Goal: Task Accomplishment & Management: Manage account settings

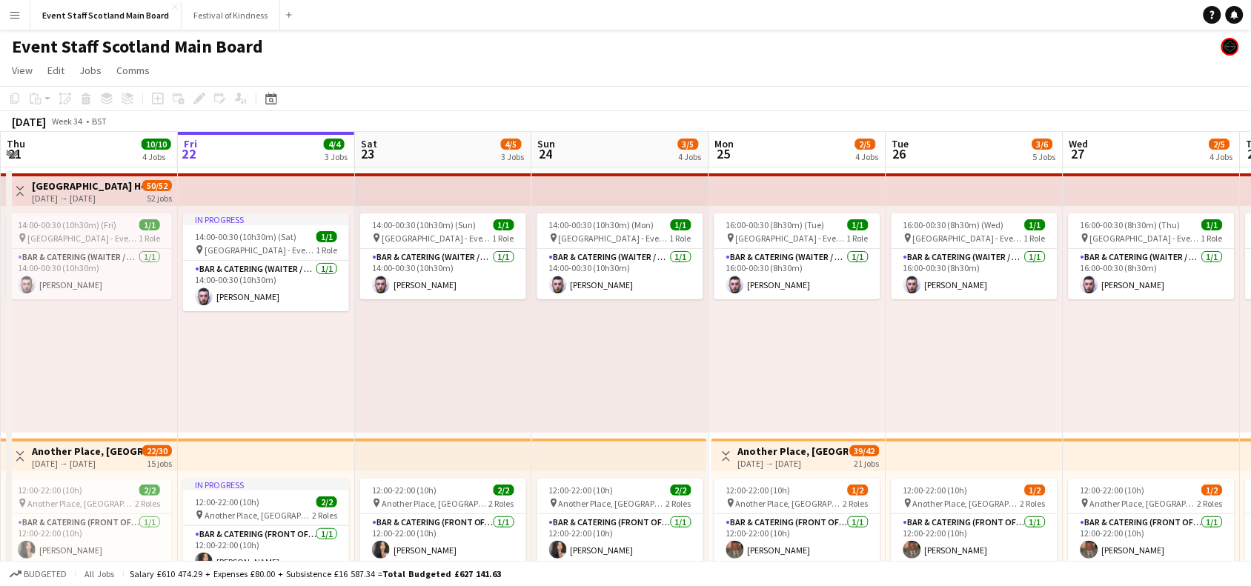
click at [20, 180] on div "Toggle View [GEOGRAPHIC_DATA] Hotel - Service Staff [DATE] → [DATE] 50/52 52 jo…" at bounding box center [91, 191] width 161 height 25
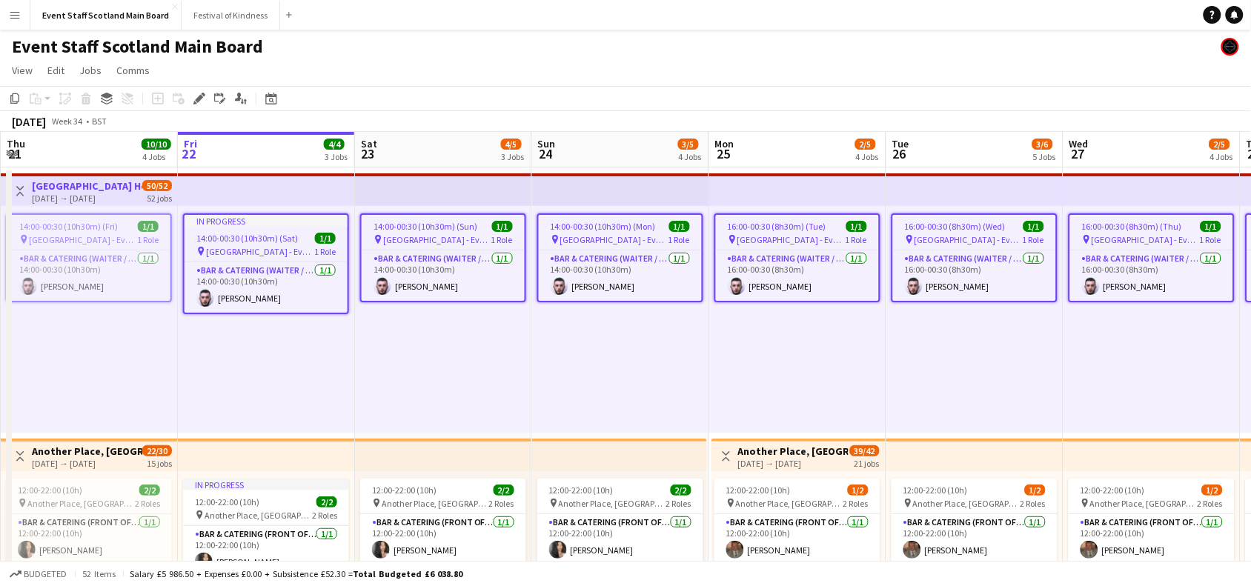
click at [22, 188] on app-icon "Toggle View" at bounding box center [20, 191] width 10 height 10
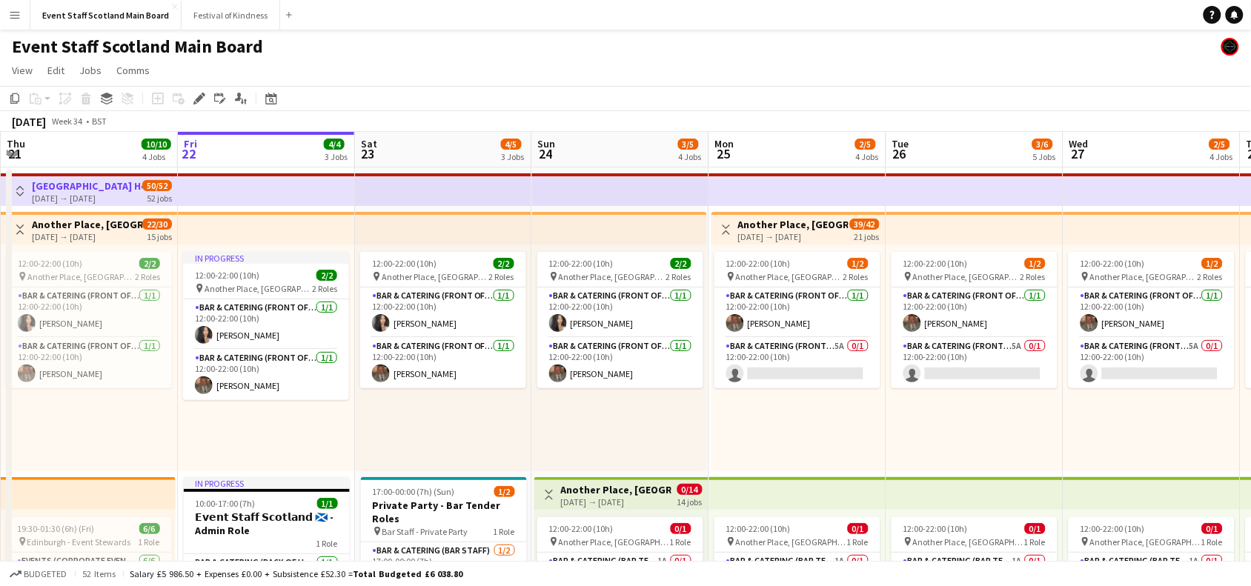
click at [24, 225] on app-icon "Toggle View" at bounding box center [20, 230] width 10 height 10
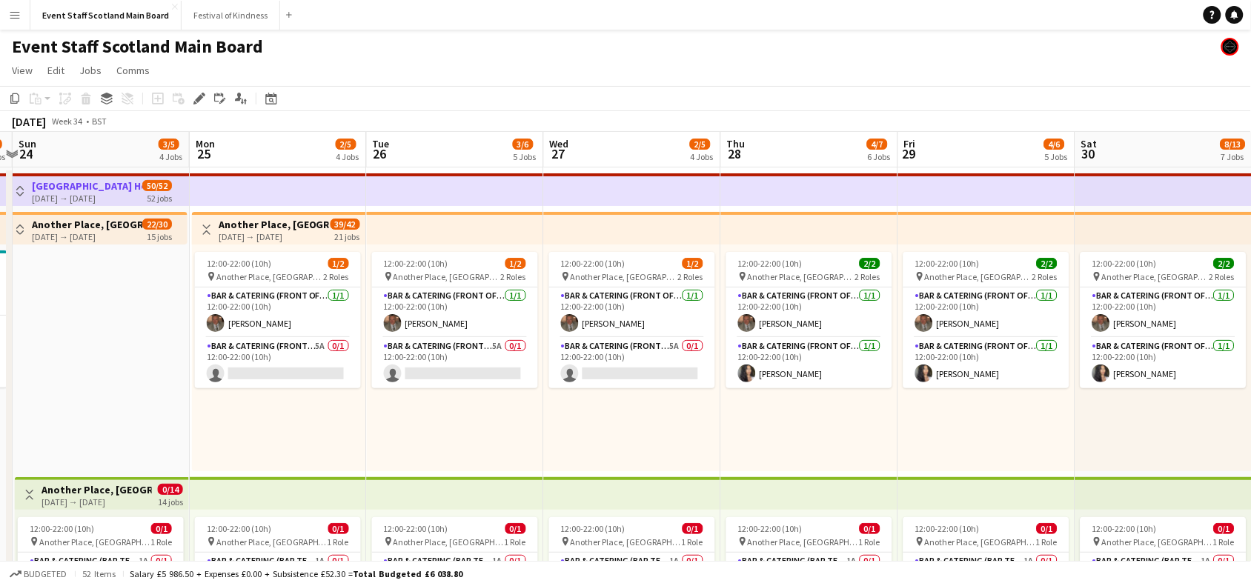
scroll to position [0, 605]
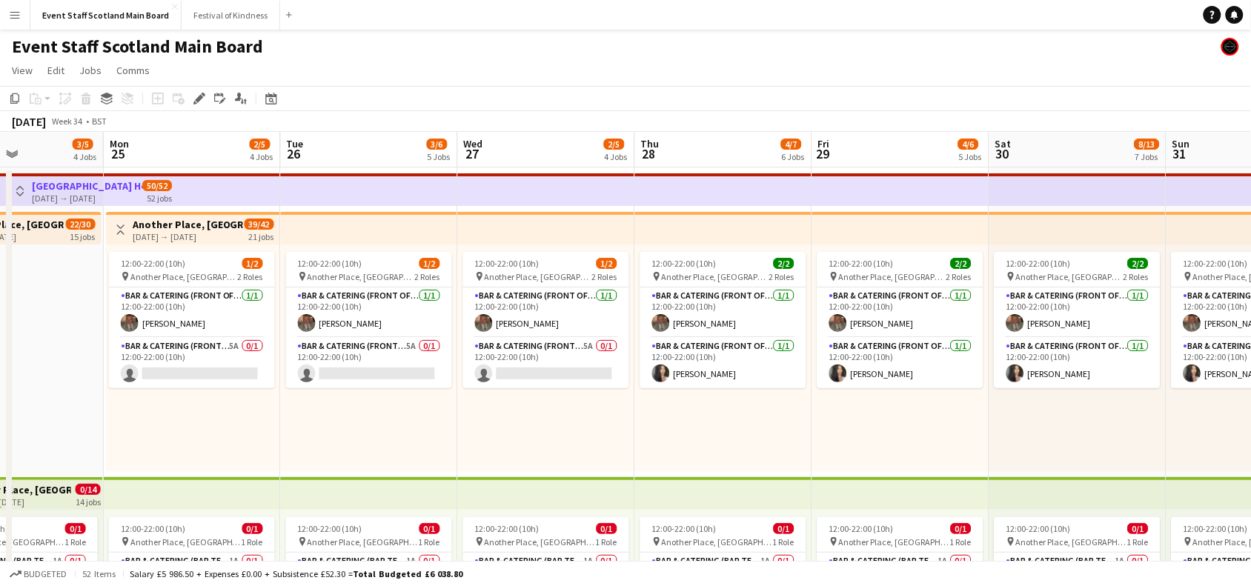
drag, startPoint x: 606, startPoint y: 391, endPoint x: 0, endPoint y: 386, distance: 605.7
click at [718, 352] on app-card-role "Bar & Catering (Front of House) [DATE] 12:00-22:00 (10h) [PERSON_NAME]" at bounding box center [723, 363] width 166 height 50
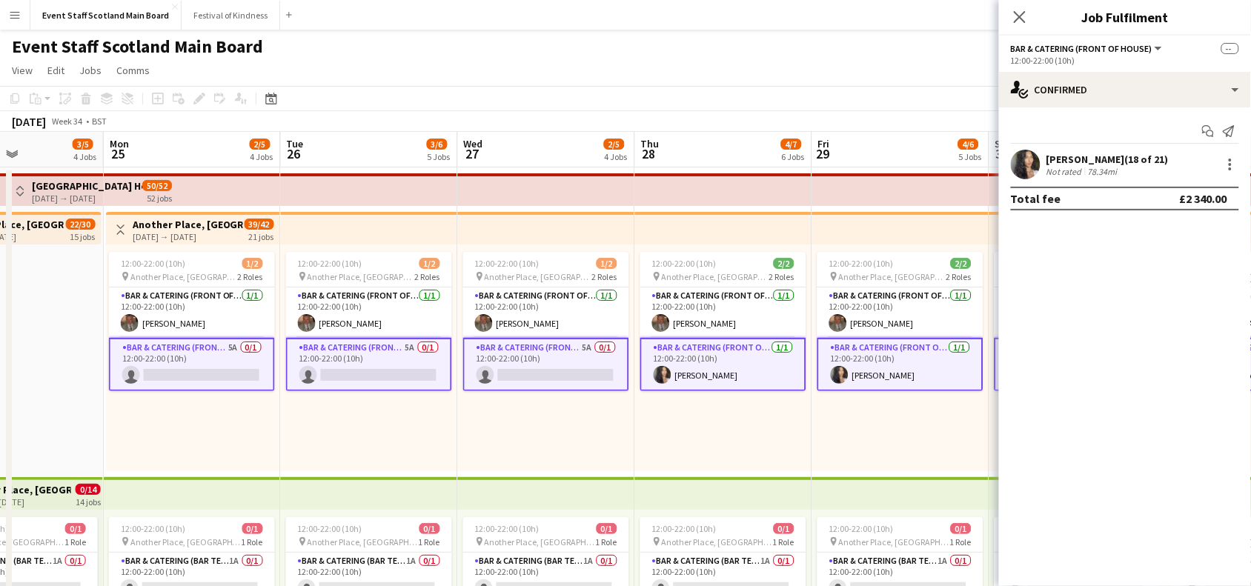
click at [718, 352] on app-card-role "Bar & Catering (Front of House) [DATE] 12:00-22:00 (10h) [PERSON_NAME]" at bounding box center [723, 364] width 166 height 53
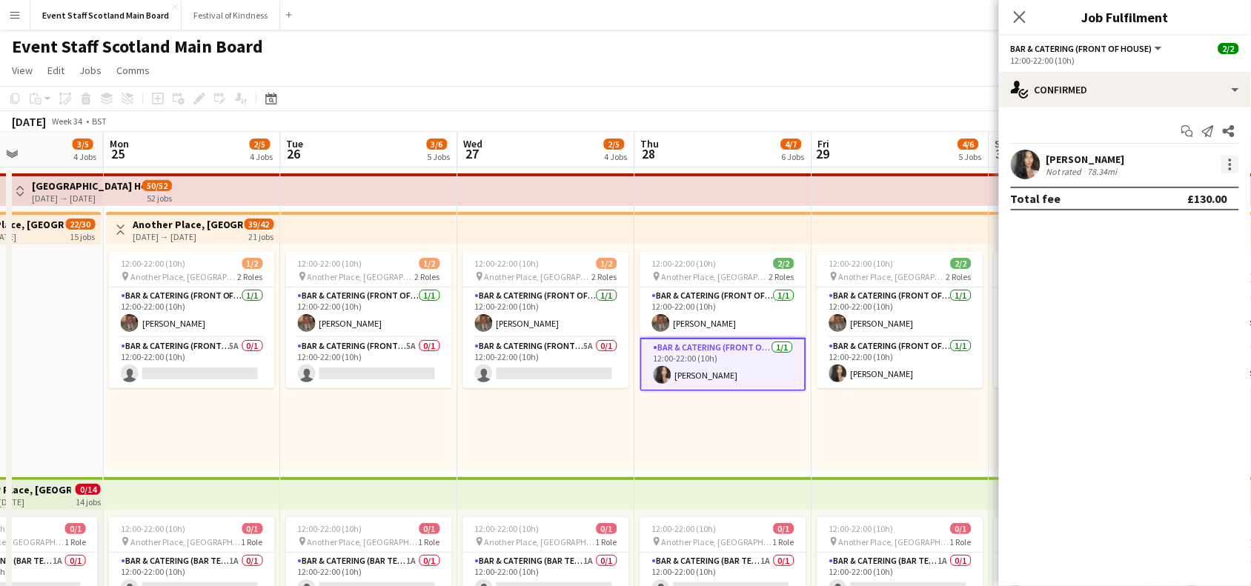
click at [1231, 165] on div at bounding box center [1230, 164] width 3 height 3
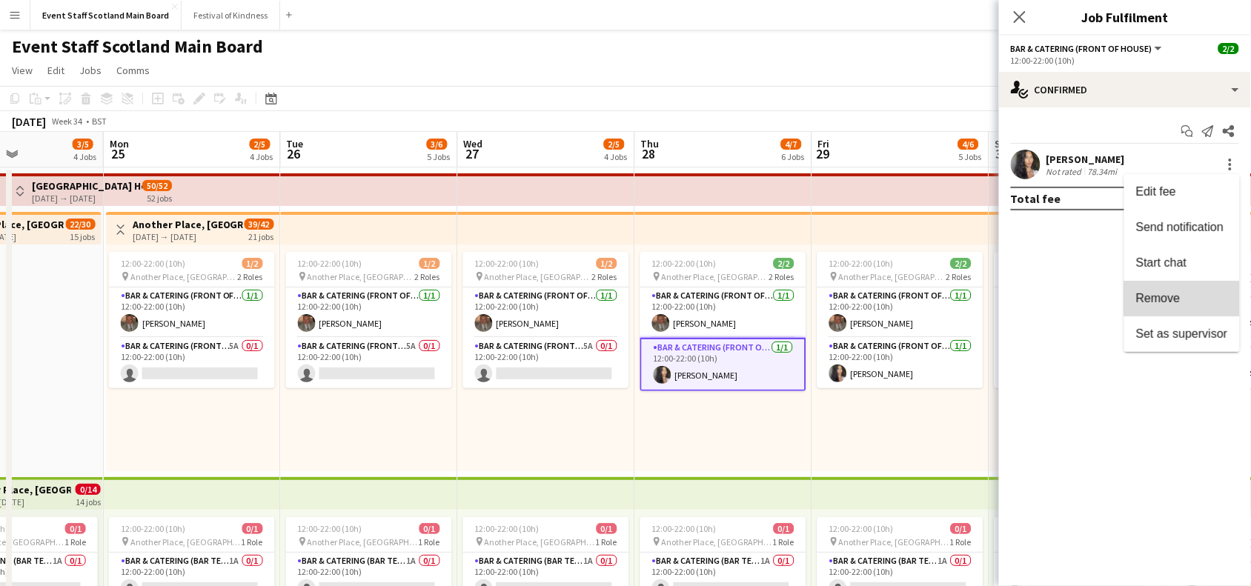
click at [1191, 294] on span "Remove" at bounding box center [1182, 298] width 92 height 13
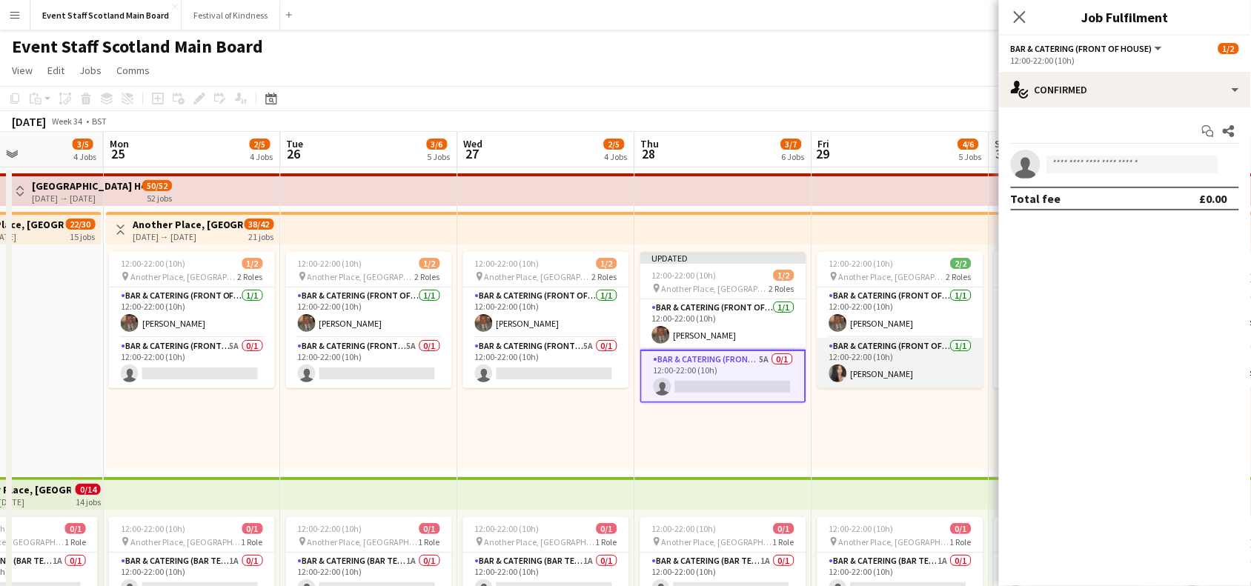
click at [927, 360] on app-card-role "Bar & Catering (Front of House) [DATE] 12:00-22:00 (10h) [PERSON_NAME]" at bounding box center [901, 363] width 166 height 50
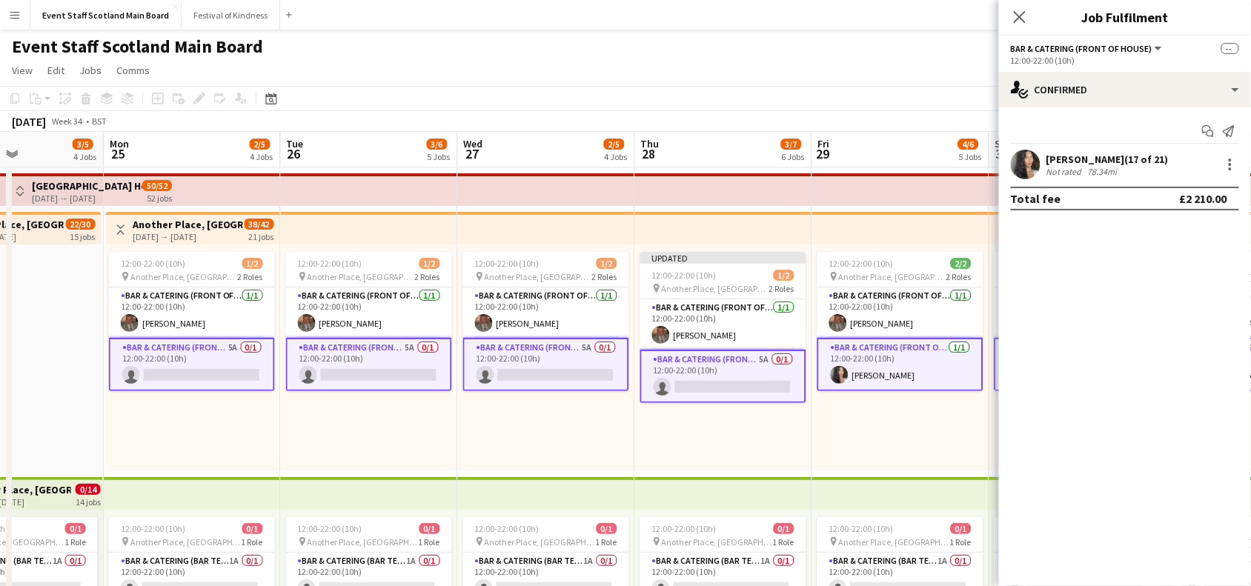
click at [927, 360] on app-card-role "Bar & Catering (Front of House) [DATE] 12:00-22:00 (10h) [PERSON_NAME]" at bounding box center [901, 364] width 166 height 53
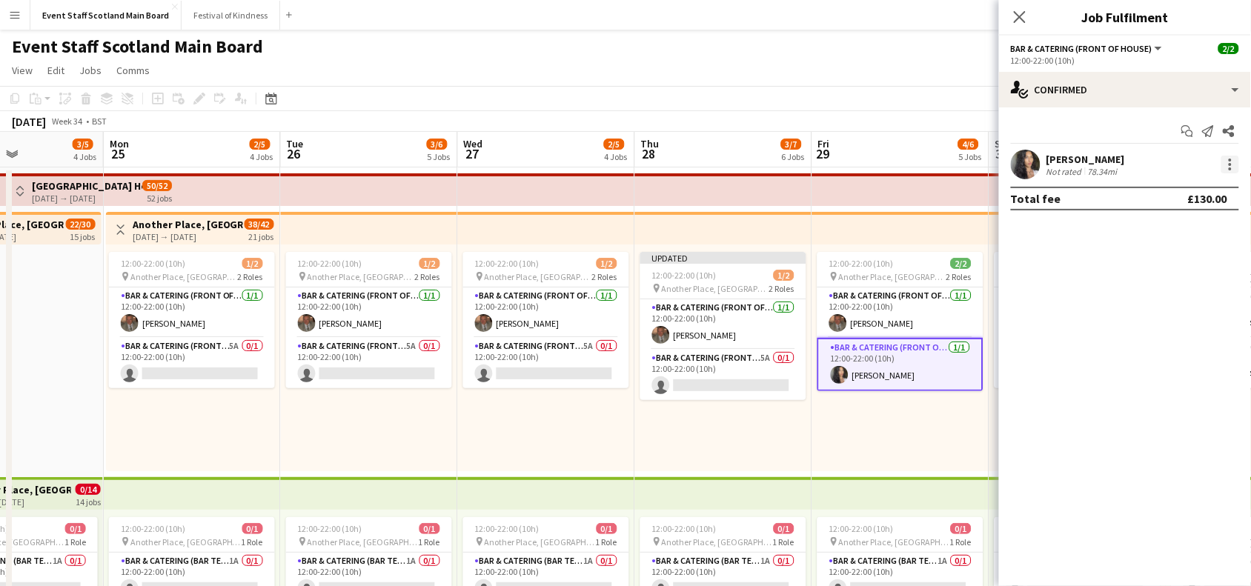
click at [1232, 170] on div at bounding box center [1231, 165] width 18 height 18
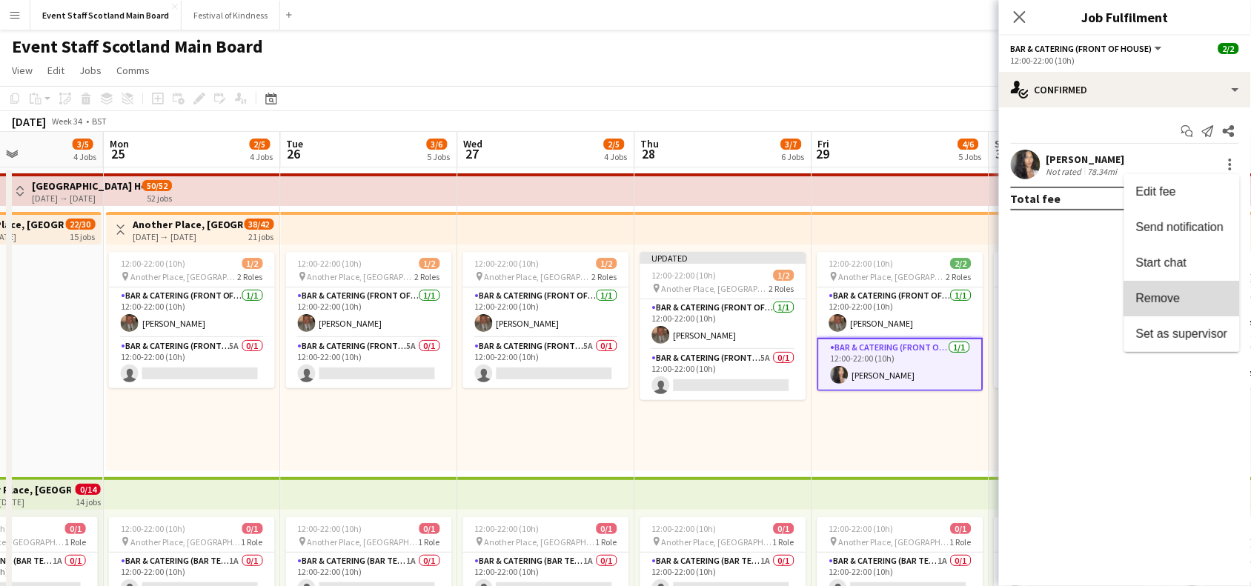
click at [1207, 302] on span "Remove" at bounding box center [1182, 298] width 92 height 13
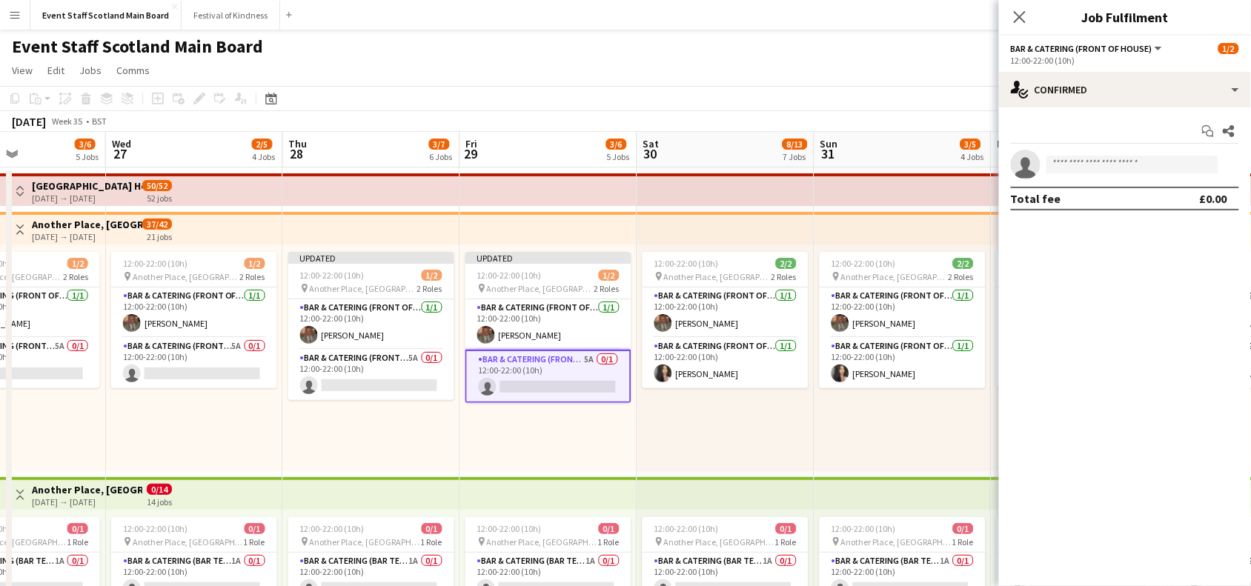
scroll to position [0, 629]
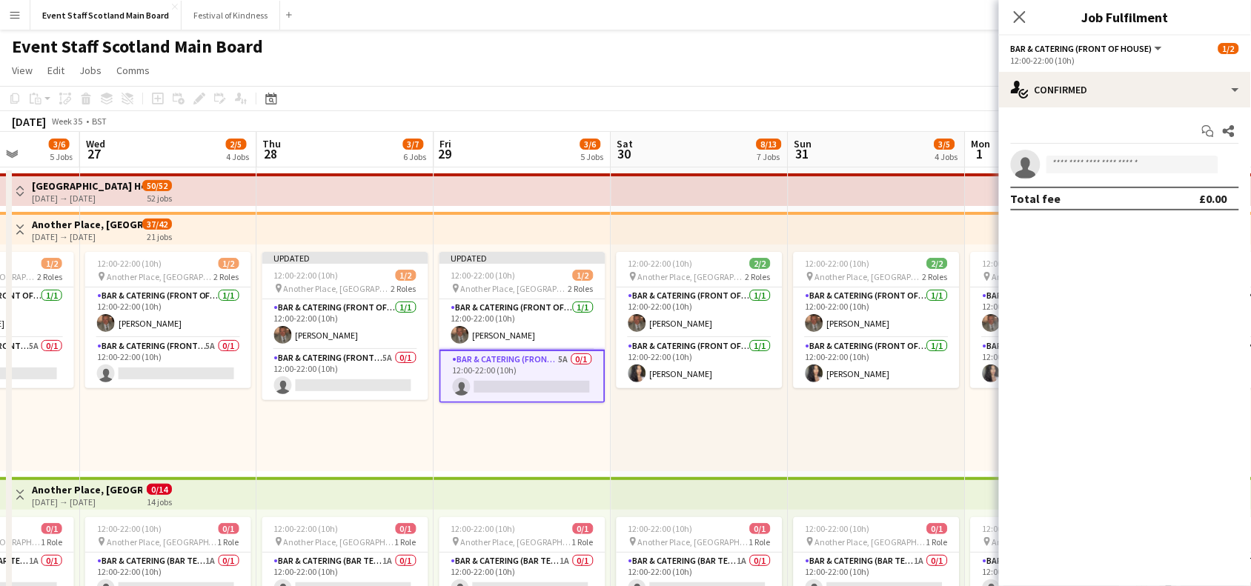
drag, startPoint x: 936, startPoint y: 431, endPoint x: 557, endPoint y: 419, distance: 379.0
click at [705, 368] on app-card-role "Bar & Catering (Front of House) [DATE] 12:00-22:00 (10h) [PERSON_NAME]" at bounding box center [700, 363] width 166 height 50
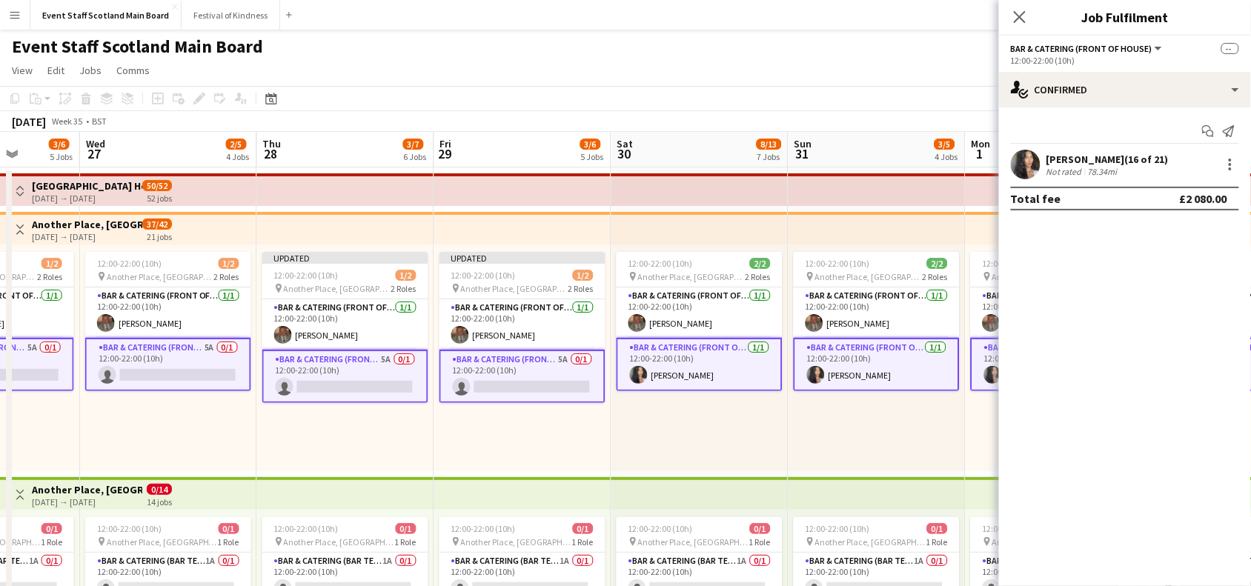
click at [705, 368] on app-card-role "Bar & Catering (Front of House) [DATE] 12:00-22:00 (10h) [PERSON_NAME]" at bounding box center [700, 364] width 166 height 53
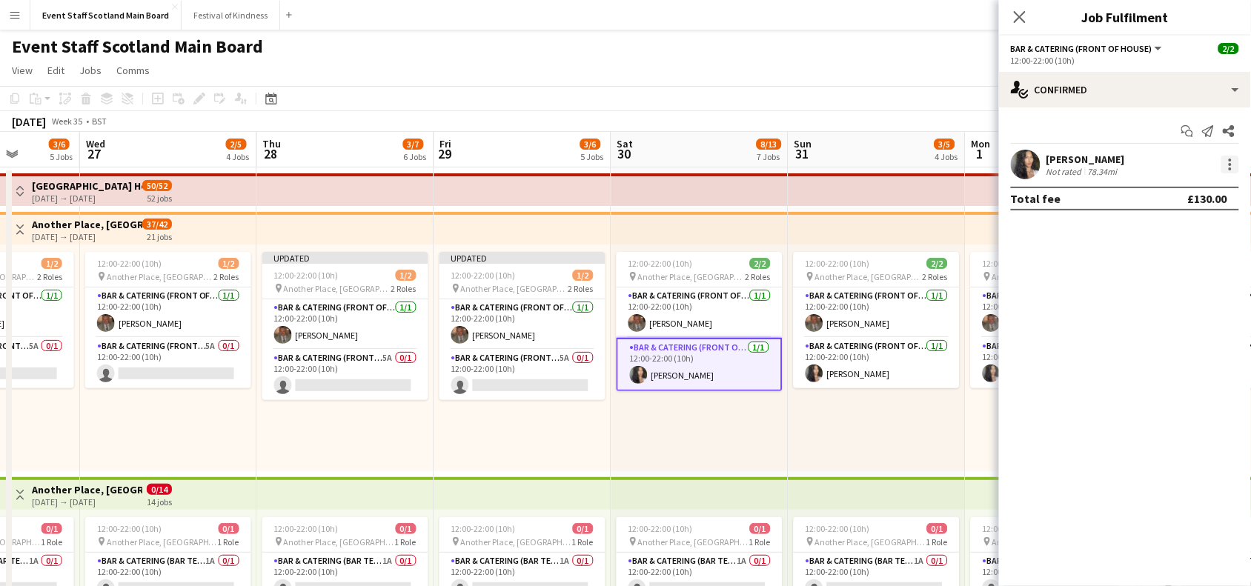
click at [1231, 167] on div at bounding box center [1231, 165] width 18 height 18
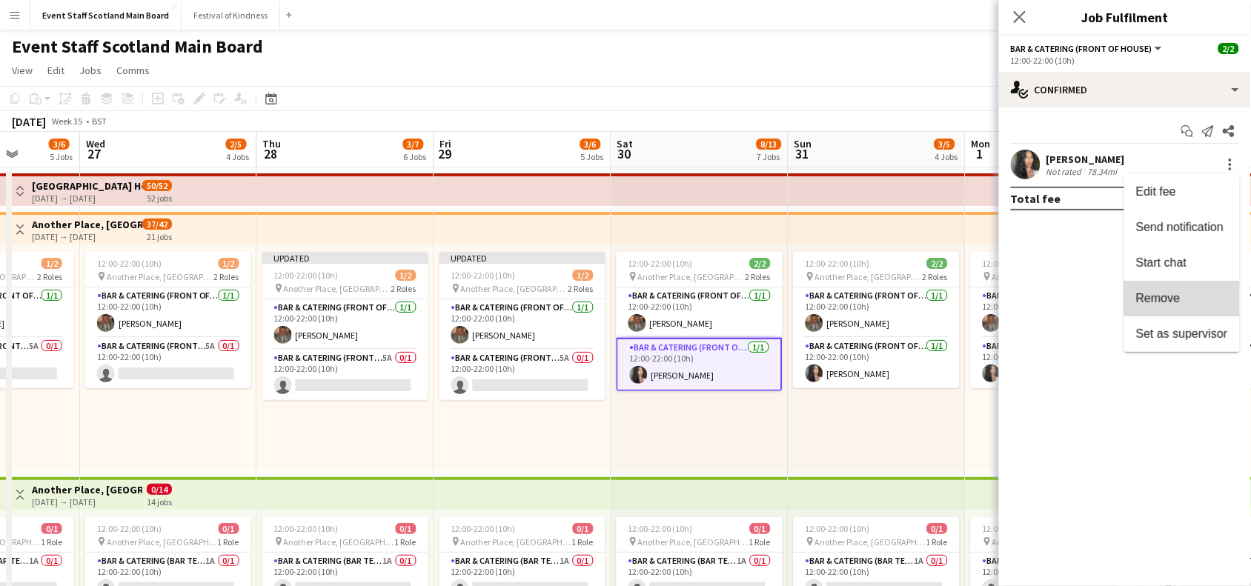
click at [1176, 306] on button "Remove" at bounding box center [1183, 299] width 116 height 36
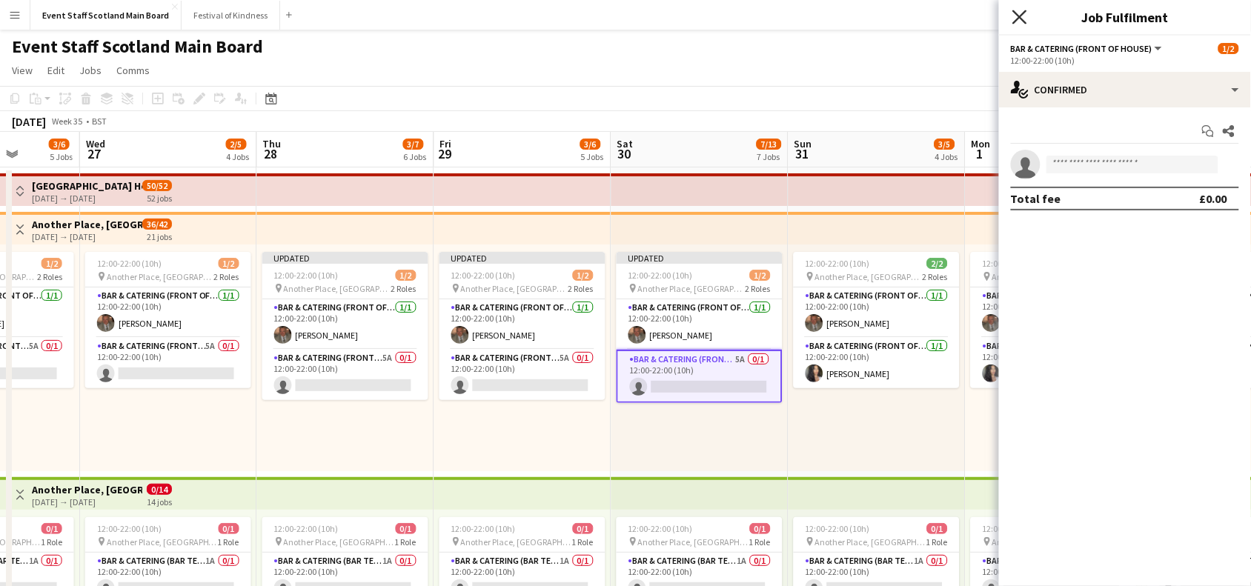
click at [1023, 13] on icon at bounding box center [1020, 17] width 14 height 14
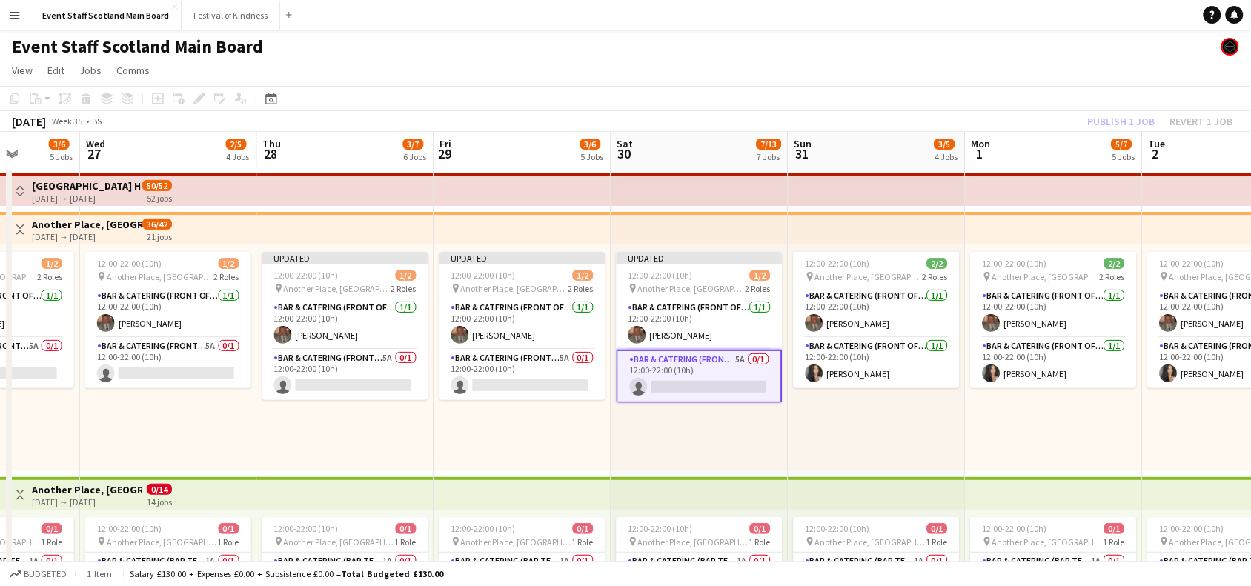
click at [1039, 122] on div "[DATE] Week 35 • BST Publish 1 job Revert 1 job" at bounding box center [625, 121] width 1251 height 21
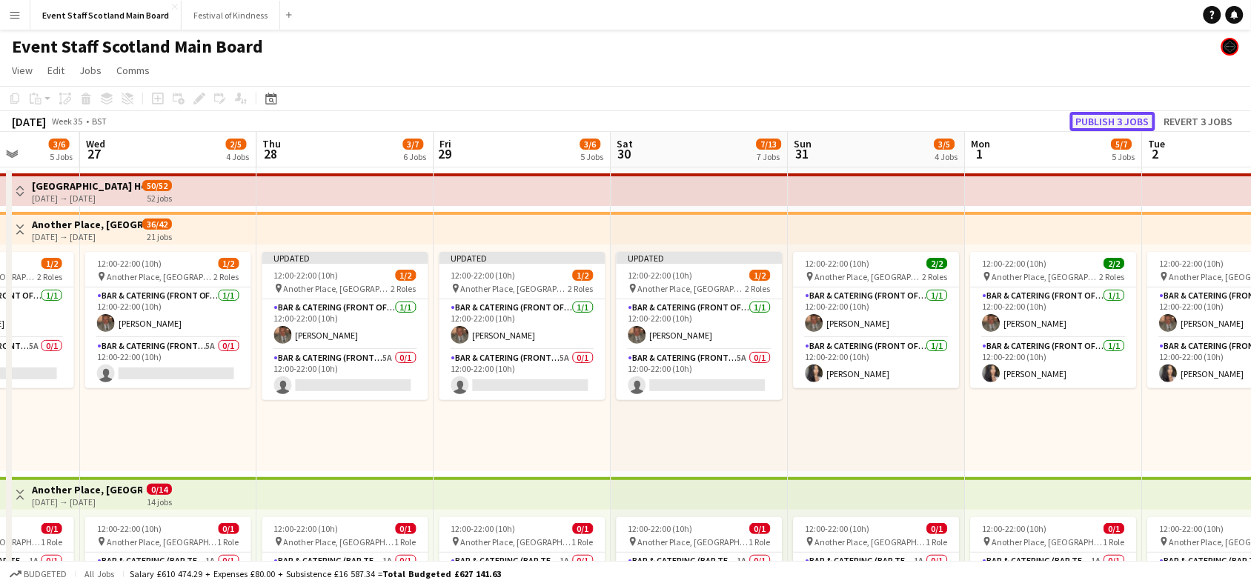
click at [1102, 119] on button "Publish 3 jobs" at bounding box center [1112, 121] width 85 height 19
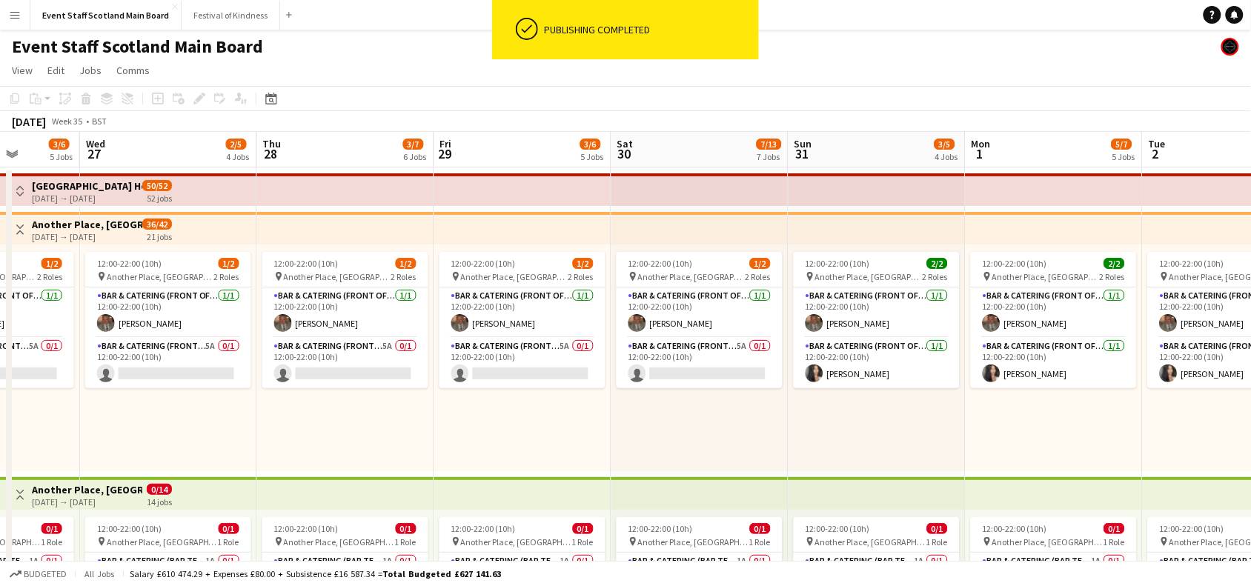
click at [22, 231] on app-icon "Toggle View" at bounding box center [20, 230] width 10 height 10
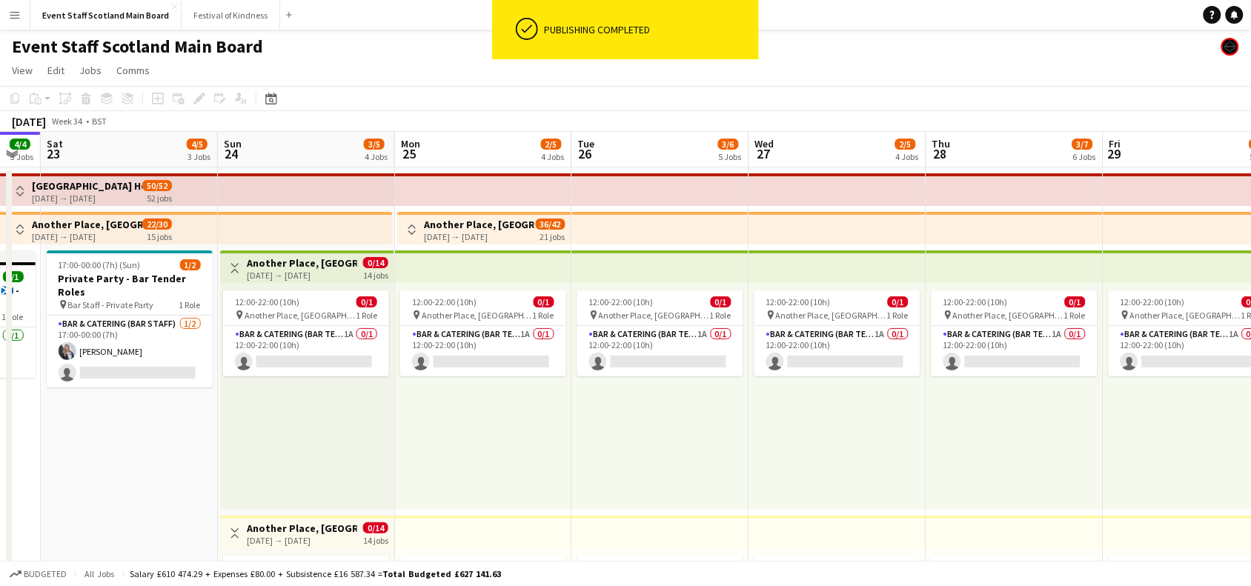
drag, startPoint x: 107, startPoint y: 431, endPoint x: 795, endPoint y: 394, distance: 688.9
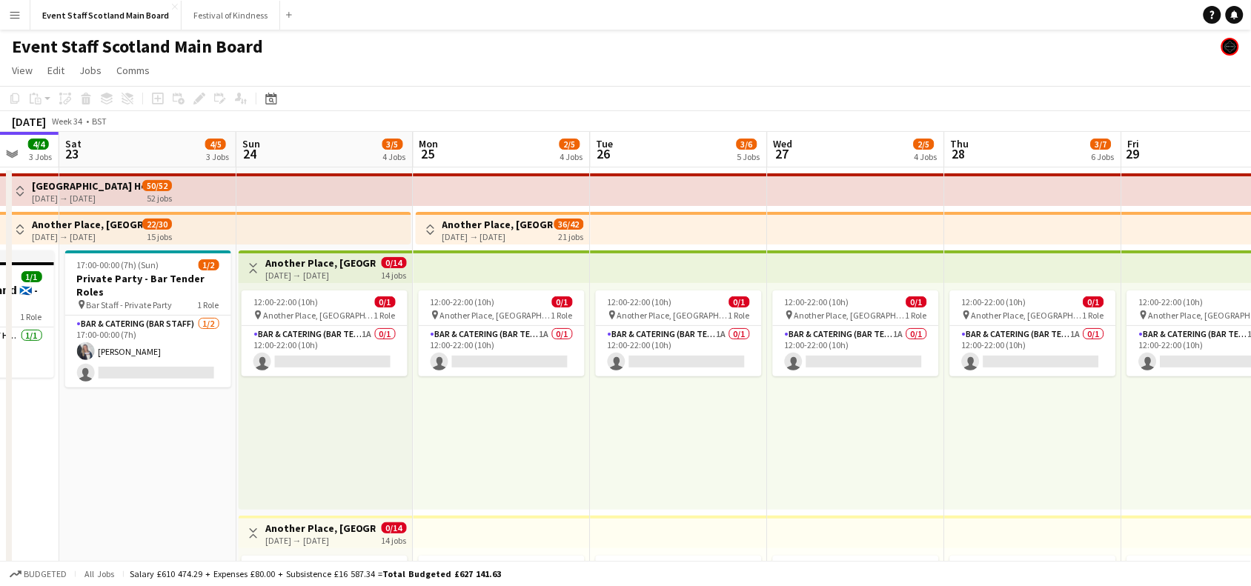
click at [260, 269] on button "Toggle View" at bounding box center [254, 268] width 18 height 18
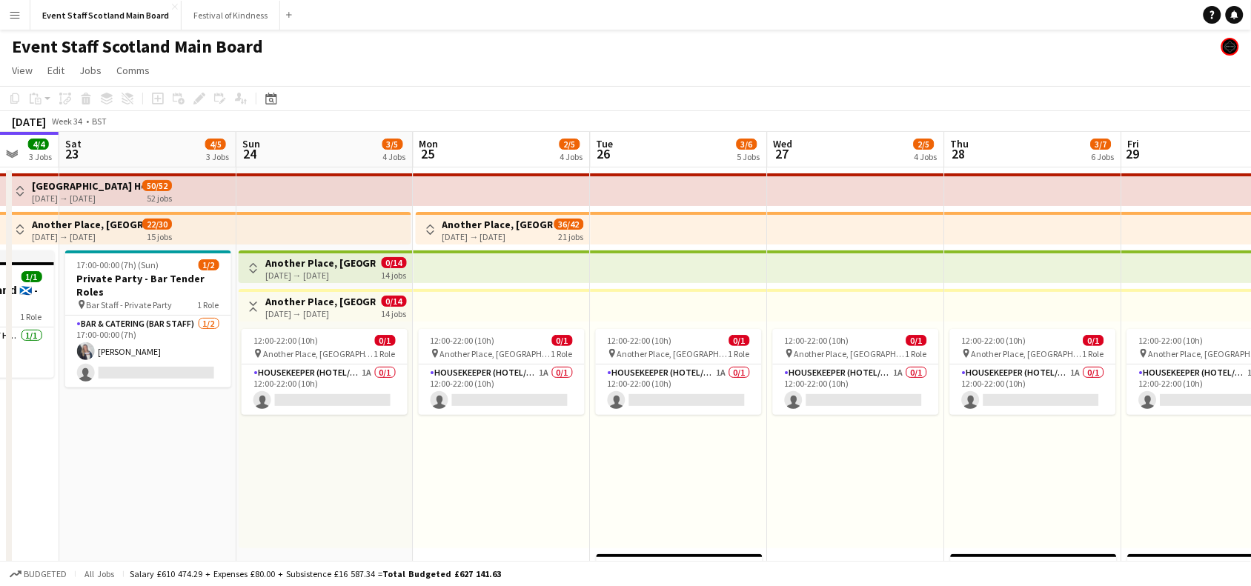
click at [256, 304] on app-icon "Toggle View" at bounding box center [253, 307] width 10 height 10
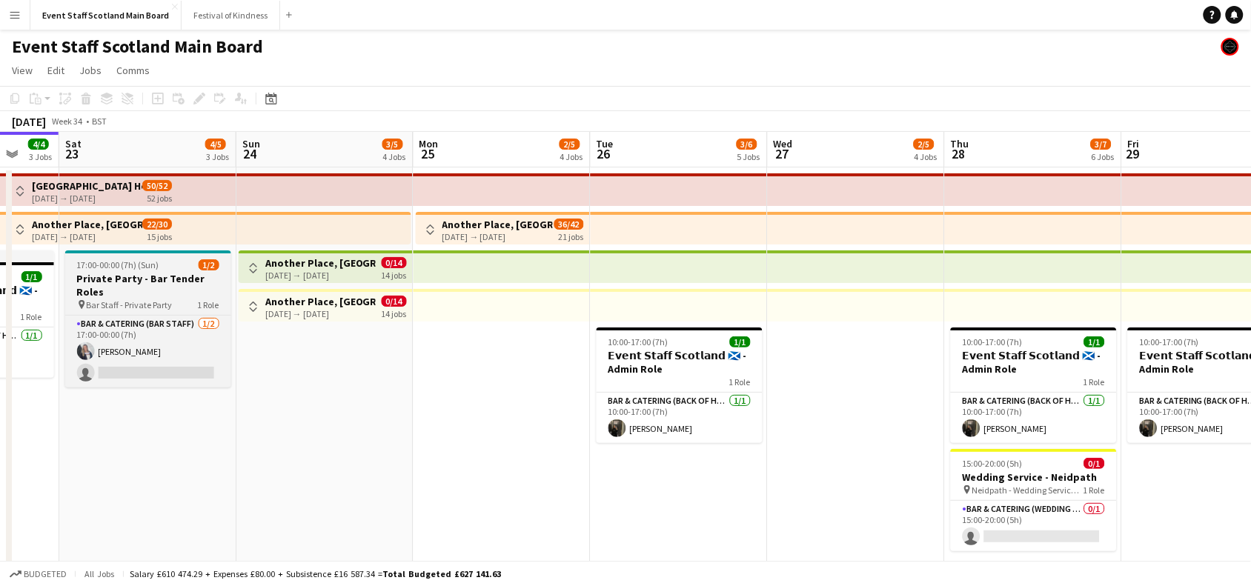
click at [164, 285] on h3 "Private Party - Bar Tender Roles" at bounding box center [148, 285] width 166 height 27
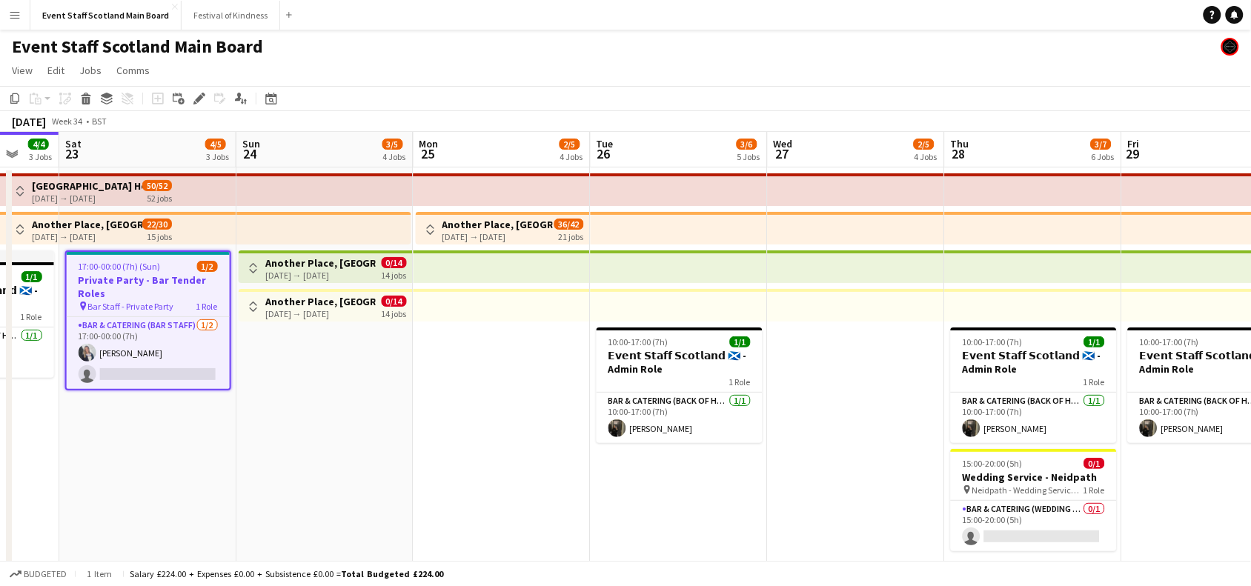
click at [201, 108] on app-toolbar "Copy Paste Paste Ctrl+V Paste with crew Ctrl+Shift+V Paste linked Job [GEOGRAPH…" at bounding box center [625, 98] width 1251 height 25
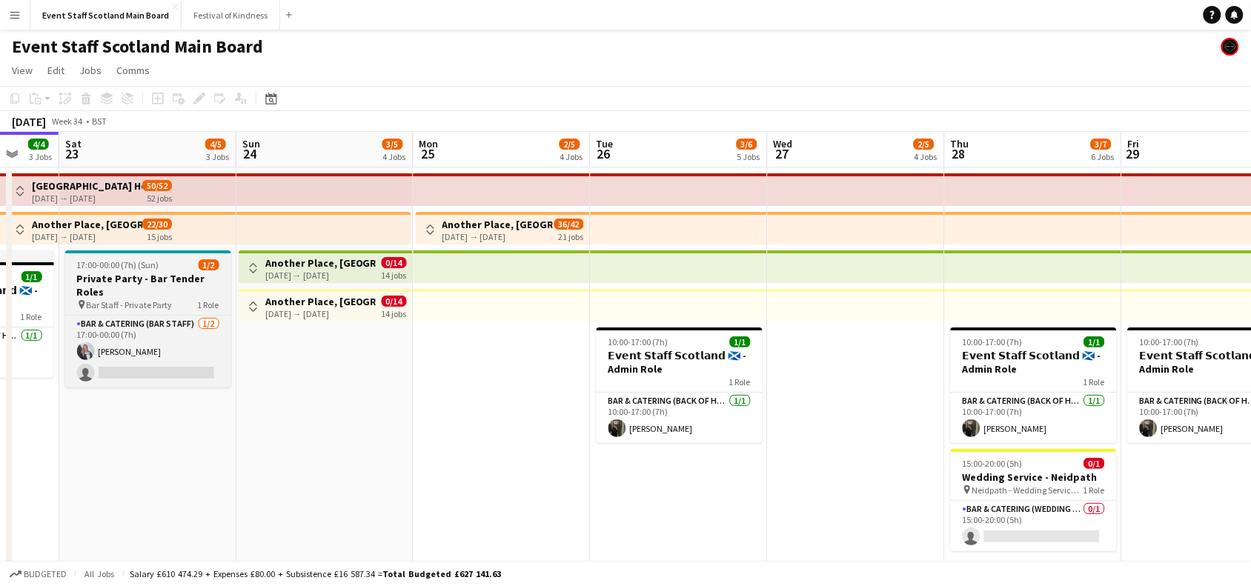
click at [167, 299] on div "pin Bar Staff - Private Party 1 Role" at bounding box center [148, 305] width 166 height 12
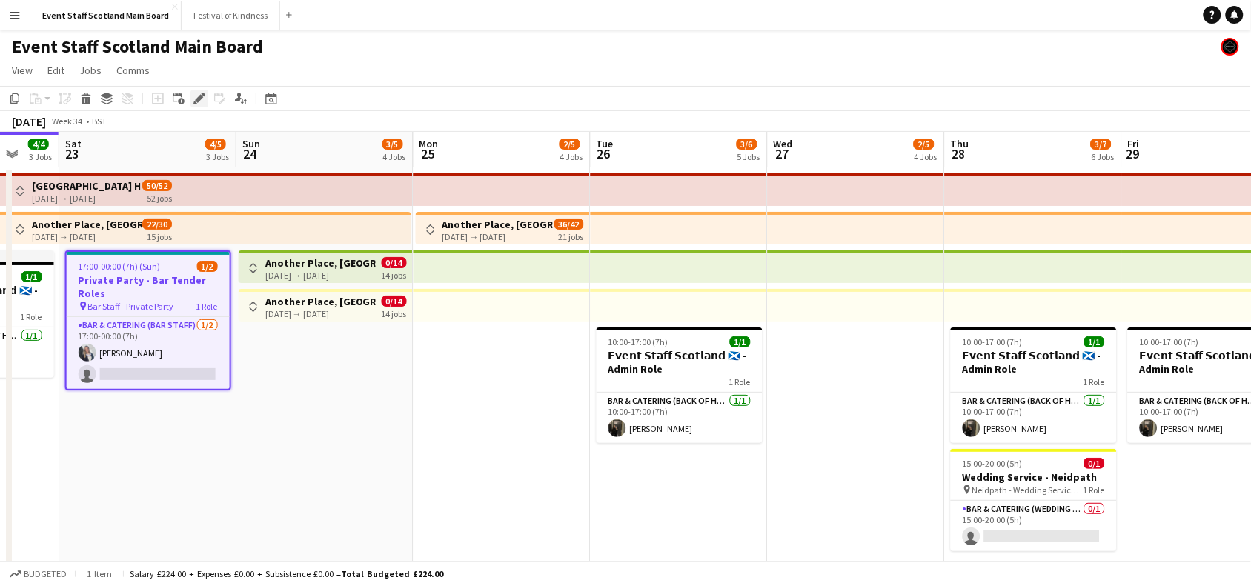
click at [202, 100] on icon "Edit" at bounding box center [199, 99] width 12 height 12
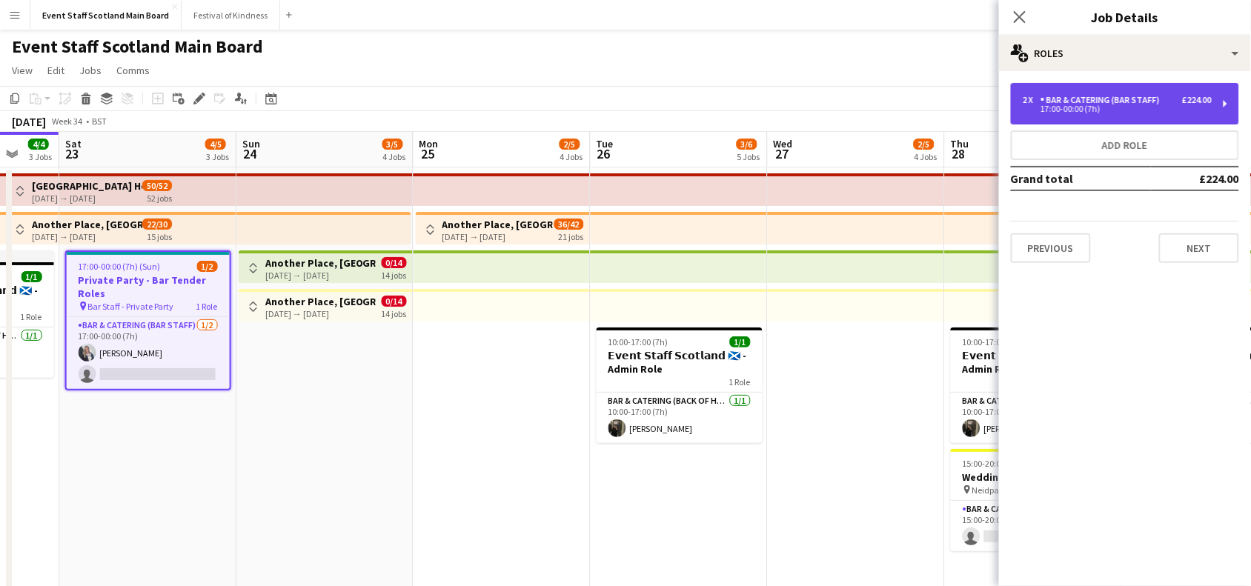
click at [1125, 102] on div "Bar & Catering (Bar Staff)" at bounding box center [1103, 100] width 125 height 10
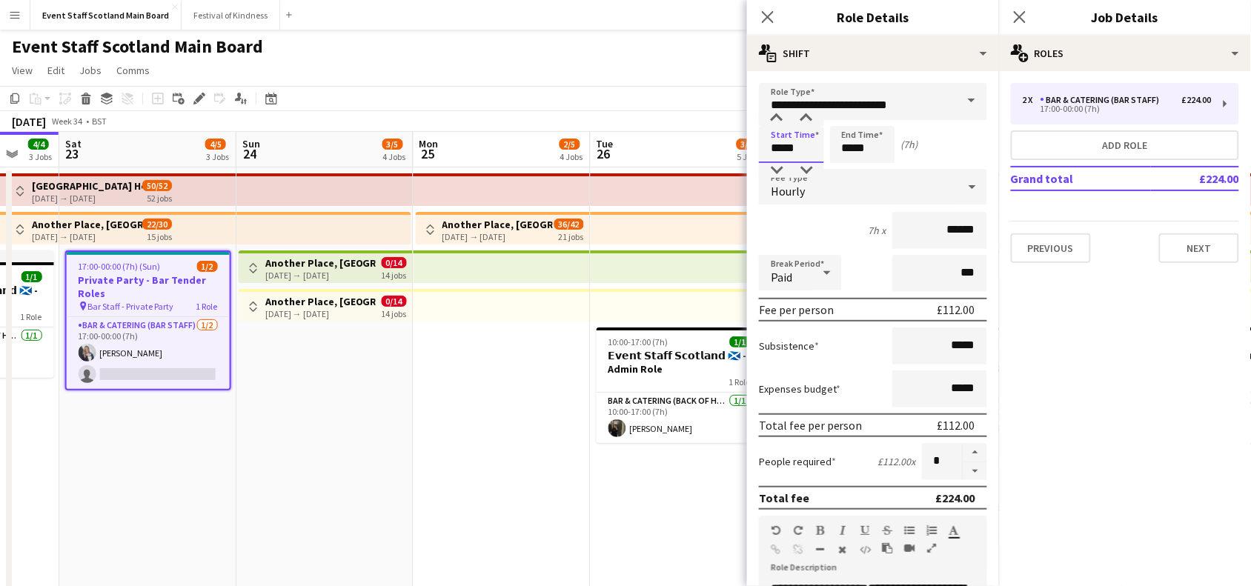
click at [784, 137] on input "*****" at bounding box center [791, 144] width 65 height 37
click at [777, 116] on div at bounding box center [777, 118] width 30 height 15
click at [806, 113] on div at bounding box center [807, 118] width 30 height 15
type input "*****"
click at [806, 113] on div at bounding box center [807, 118] width 30 height 15
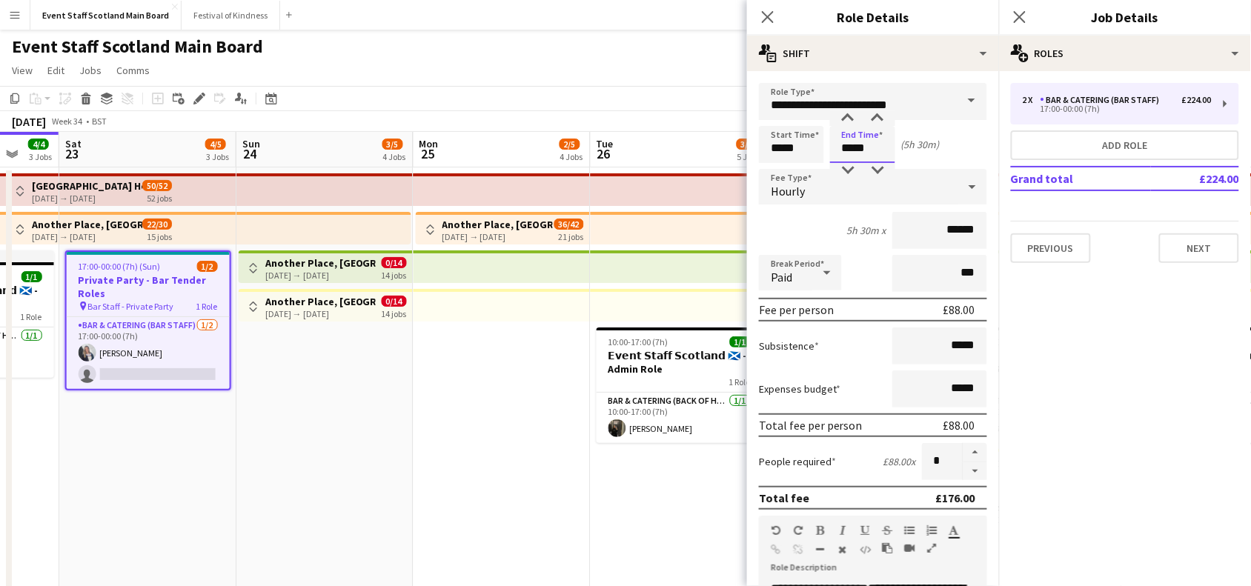
click at [883, 145] on input "*****" at bounding box center [862, 144] width 65 height 37
click at [880, 119] on div at bounding box center [878, 118] width 30 height 15
type input "*****"
click at [880, 119] on div at bounding box center [878, 118] width 30 height 15
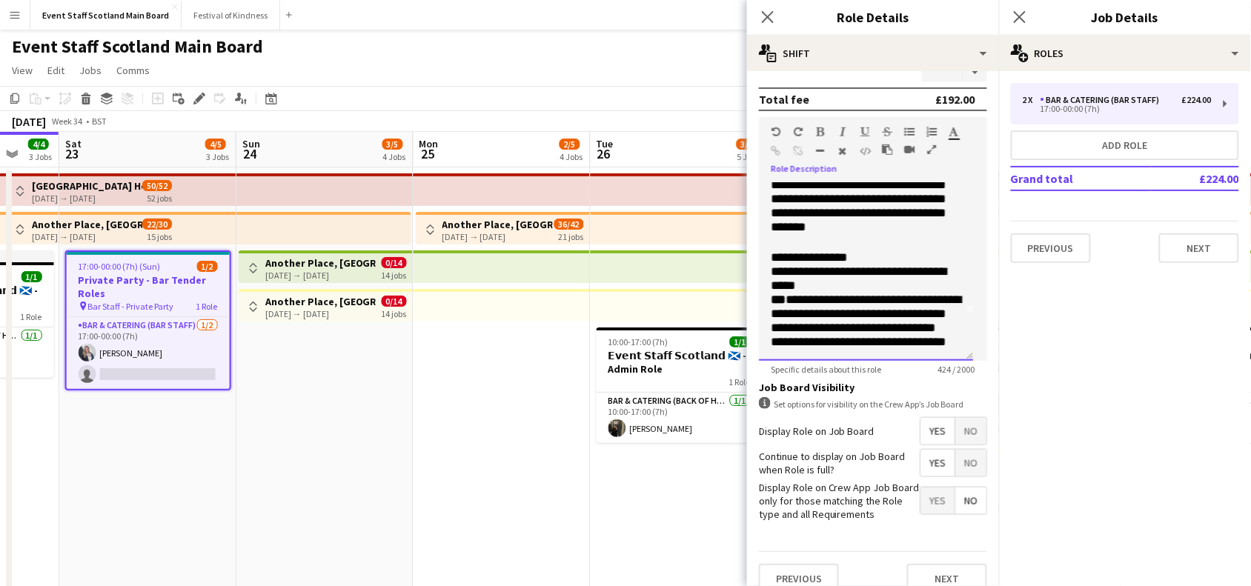
scroll to position [93, 0]
click at [842, 322] on span "**********" at bounding box center [853, 328] width 165 height 13
drag, startPoint x: 931, startPoint y: 321, endPoint x: 881, endPoint y: 317, distance: 50.5
click at [881, 321] on p "**********" at bounding box center [866, 328] width 191 height 14
click at [933, 579] on button "Next" at bounding box center [947, 579] width 80 height 30
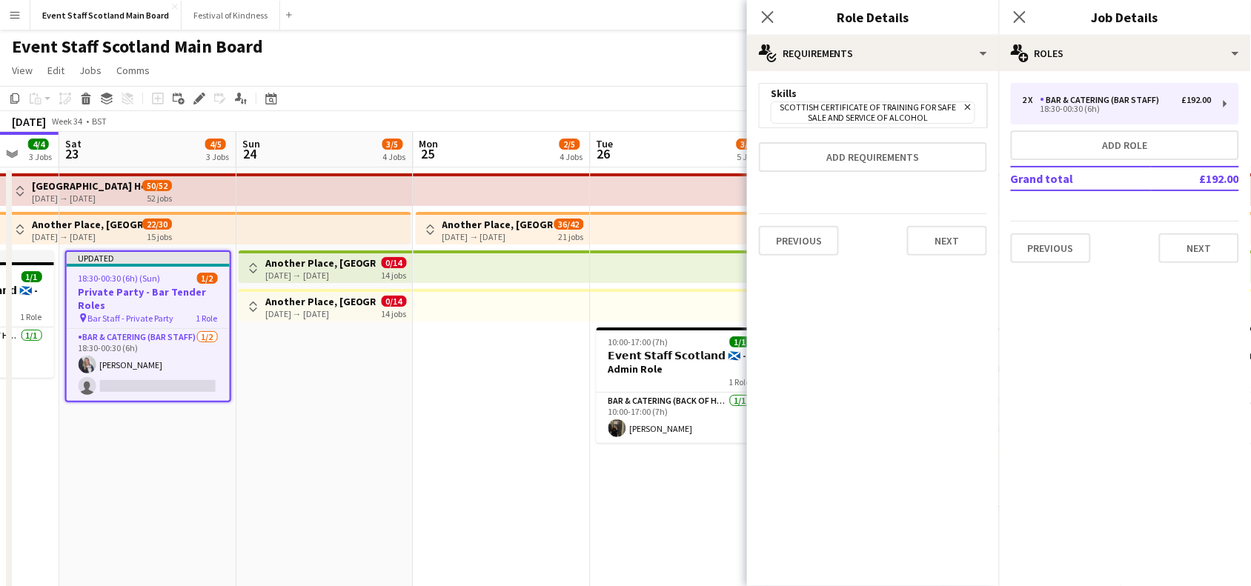
scroll to position [0, 0]
click at [943, 245] on button "Next" at bounding box center [947, 241] width 80 height 30
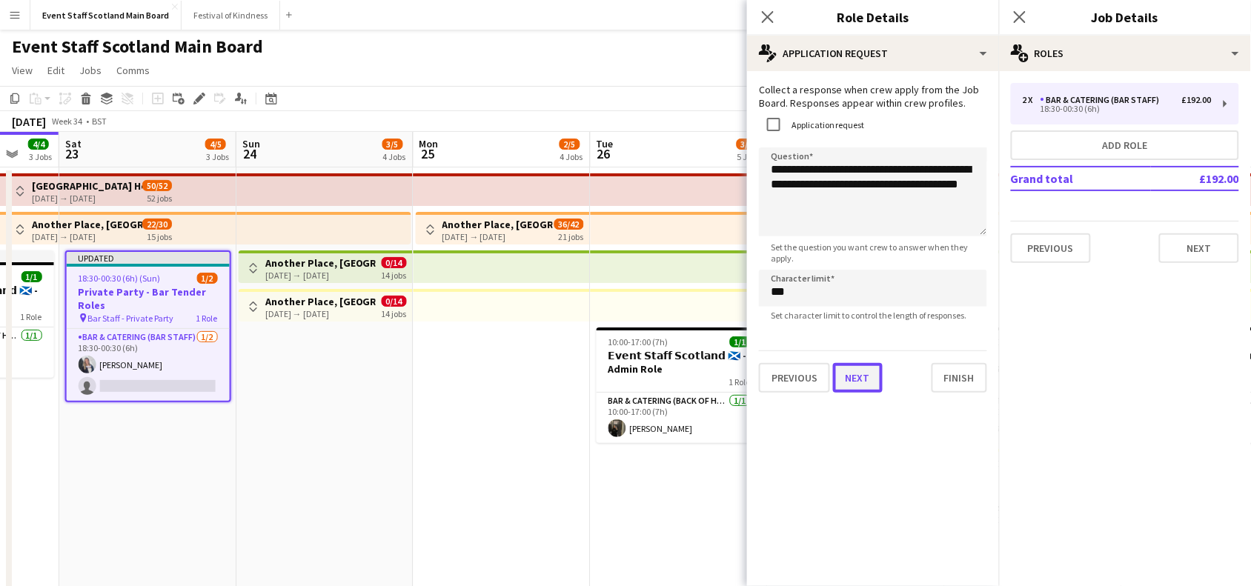
click at [861, 395] on div "**********" at bounding box center [873, 238] width 252 height 334
click at [858, 372] on button "Next" at bounding box center [858, 378] width 50 height 30
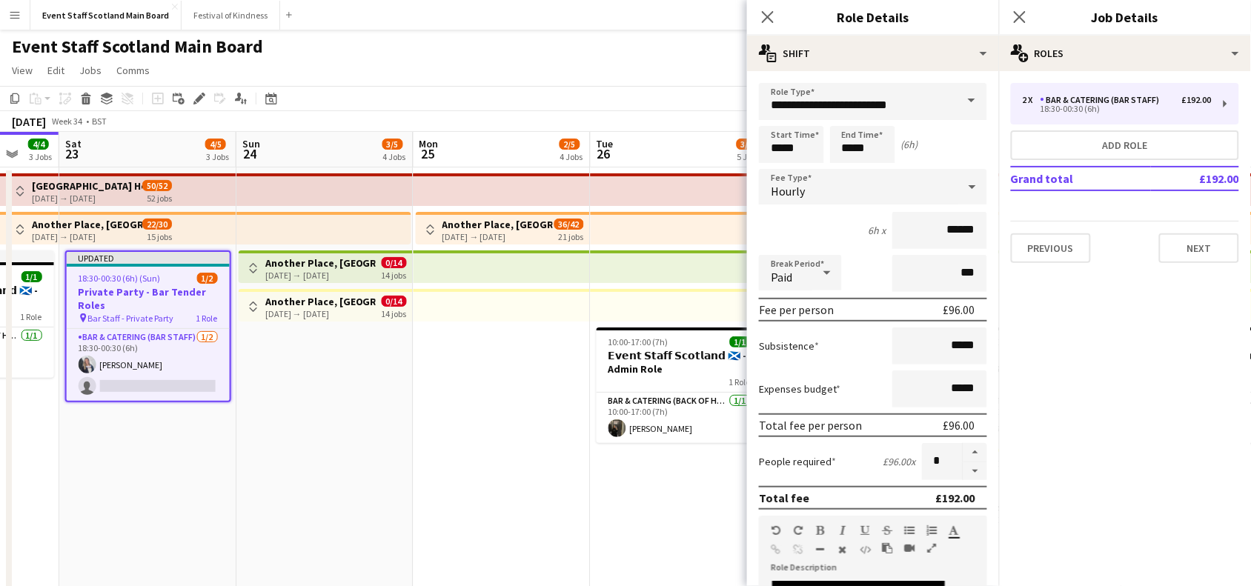
scroll to position [93, 0]
click at [964, 471] on button "button" at bounding box center [976, 472] width 24 height 19
type input "*"
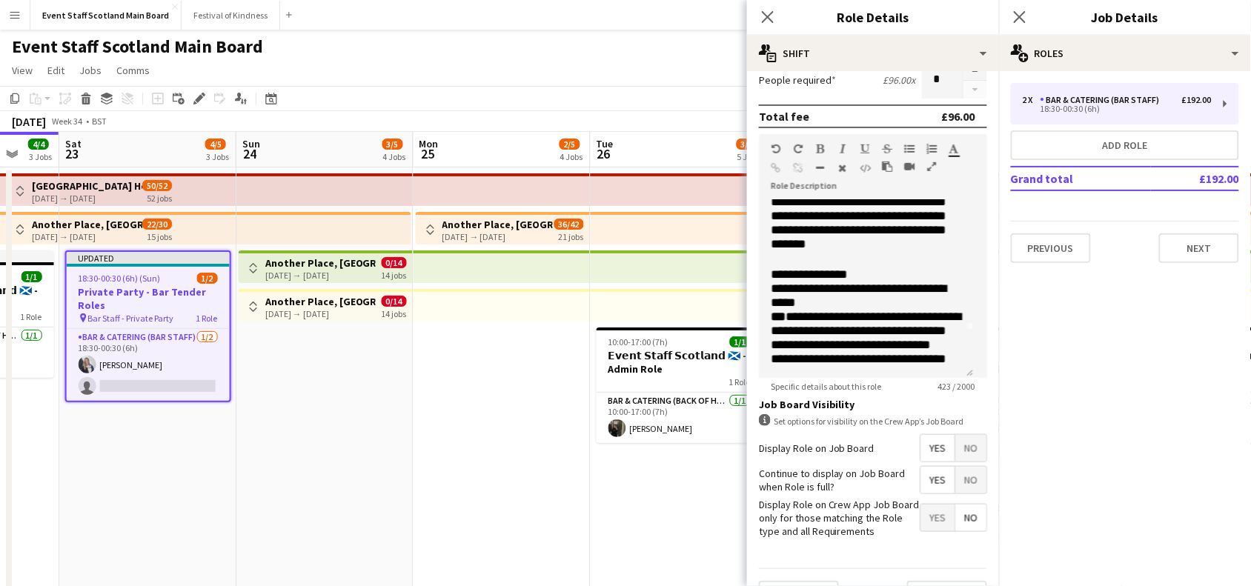
scroll to position [427, 0]
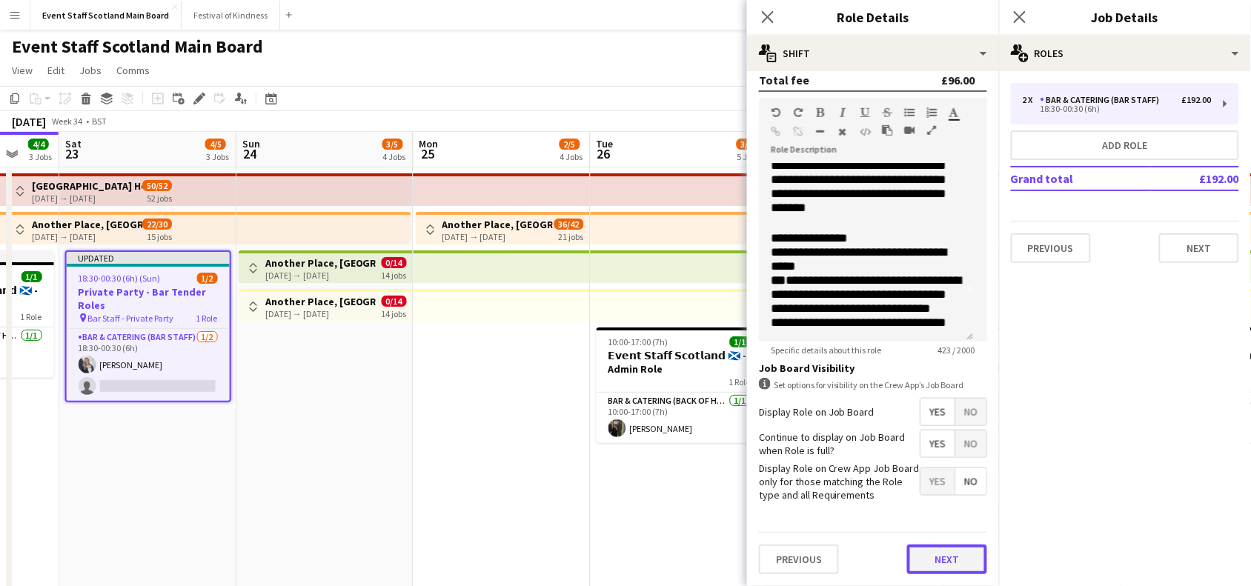
click at [949, 567] on button "Next" at bounding box center [947, 560] width 80 height 30
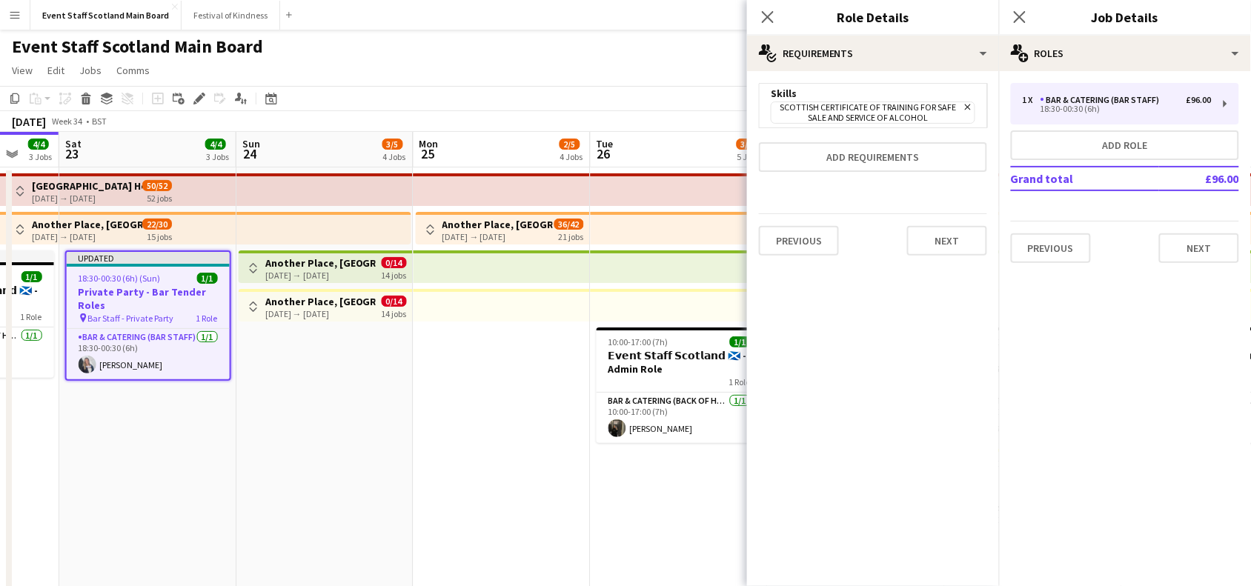
scroll to position [0, 0]
click at [973, 242] on button "Next" at bounding box center [947, 241] width 80 height 30
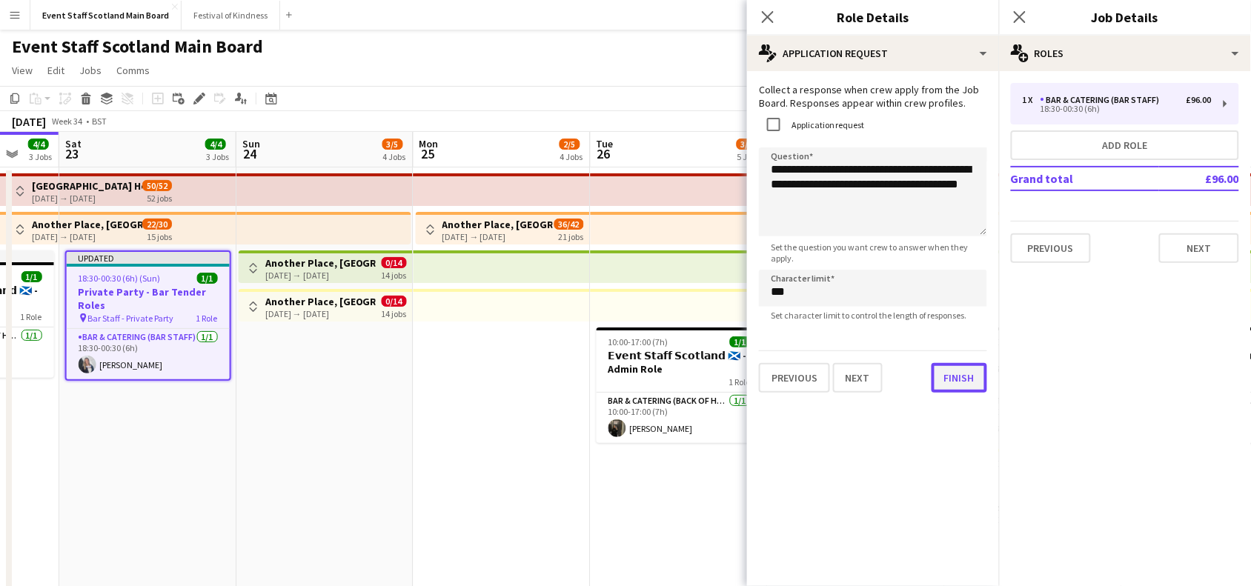
click at [957, 384] on button "Finish" at bounding box center [960, 378] width 56 height 30
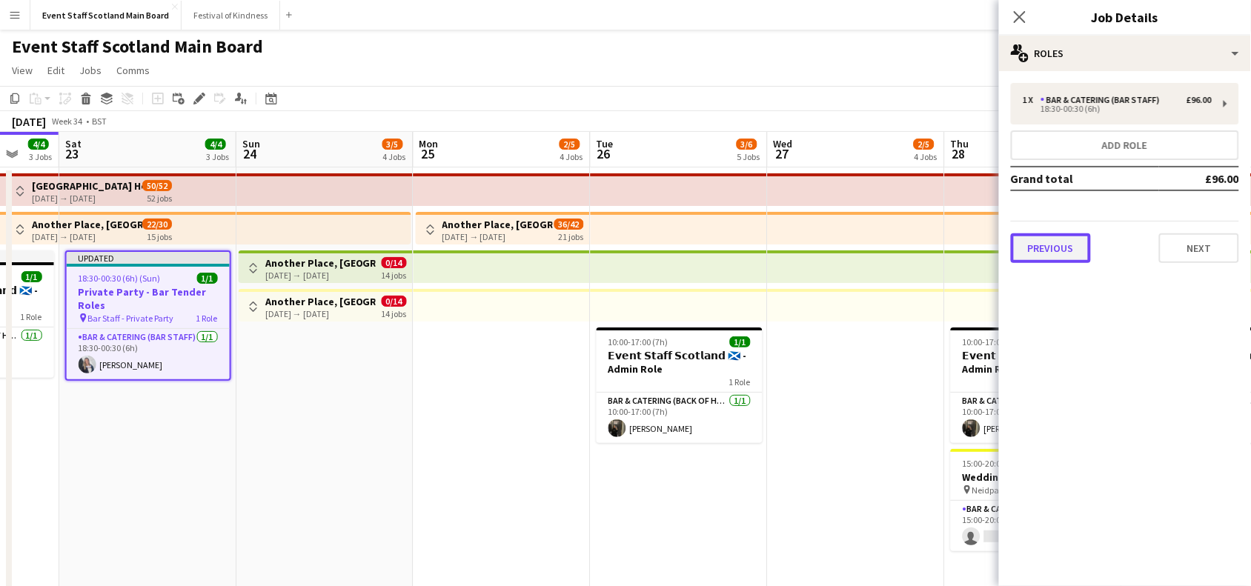
click at [1056, 251] on button "Previous" at bounding box center [1051, 249] width 80 height 30
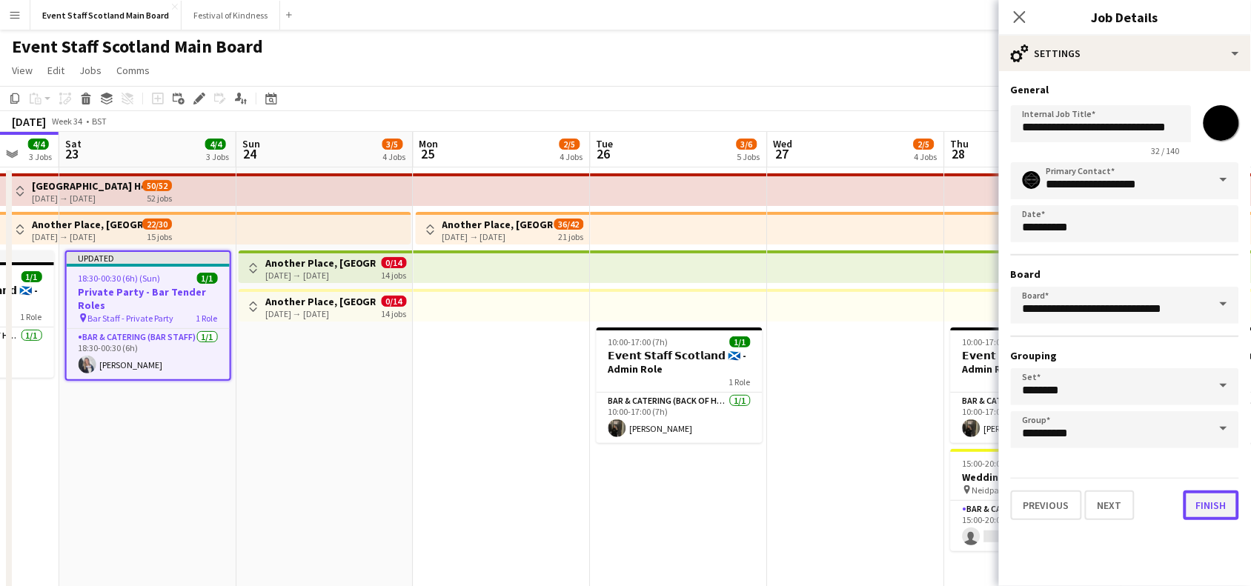
click at [1211, 497] on button "Finish" at bounding box center [1212, 506] width 56 height 30
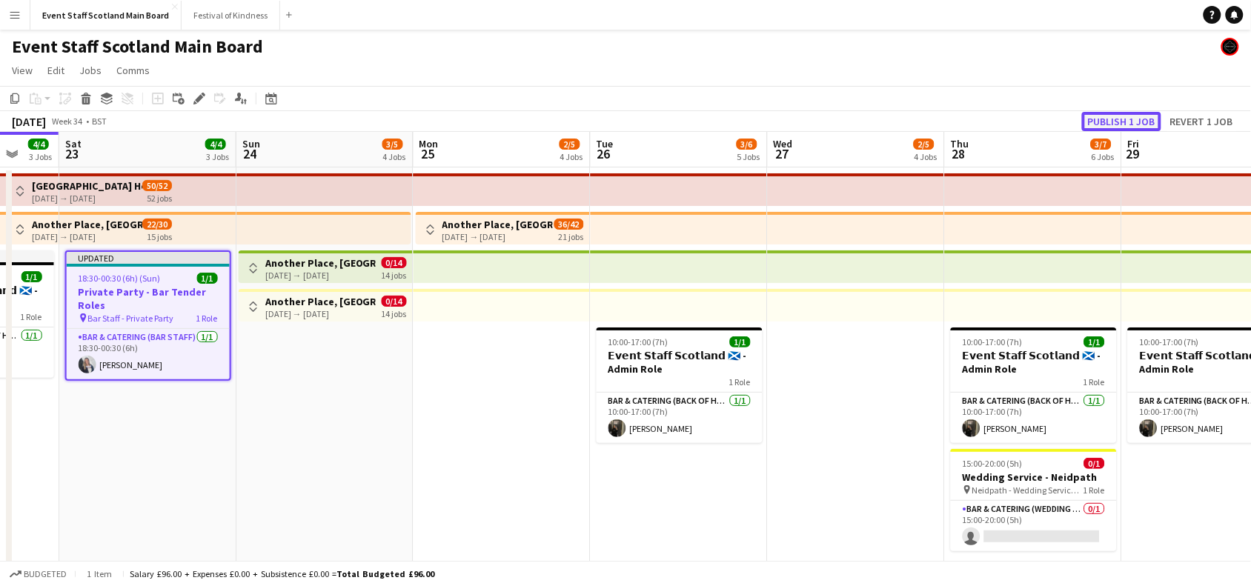
click at [1142, 117] on button "Publish 1 job" at bounding box center [1121, 121] width 79 height 19
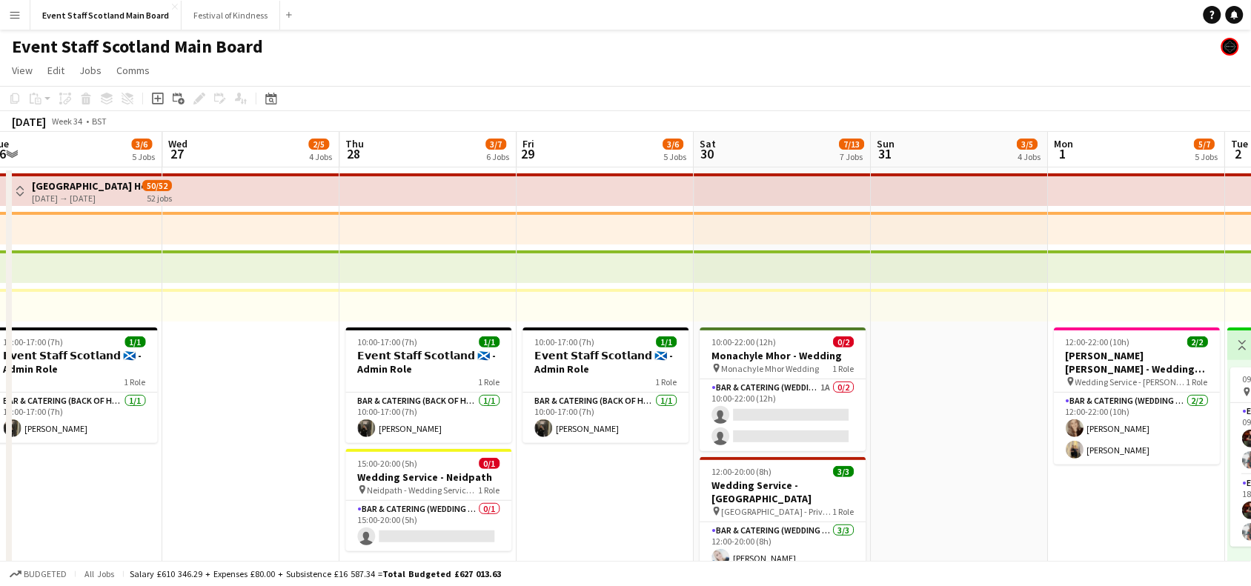
scroll to position [0, 609]
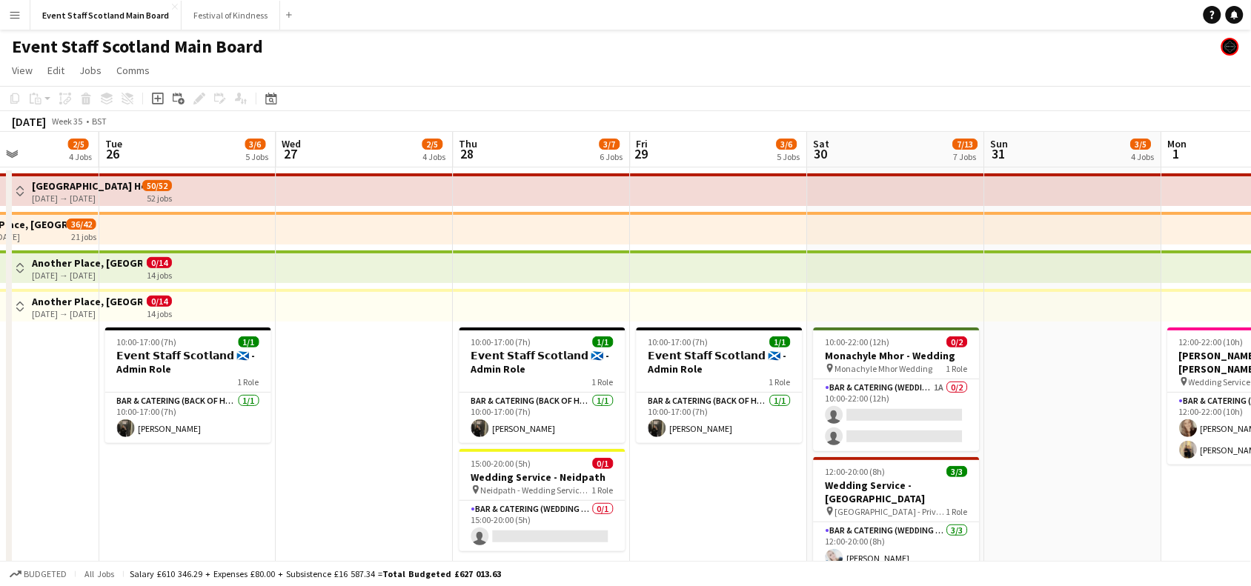
drag, startPoint x: 1187, startPoint y: 521, endPoint x: 317, endPoint y: 599, distance: 873.8
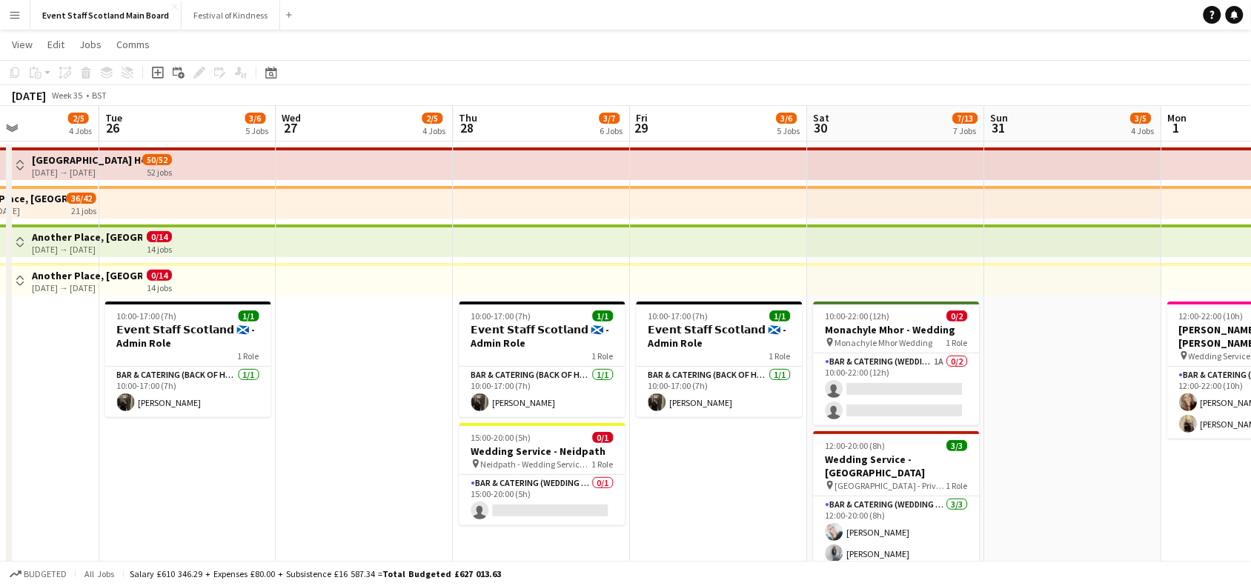
scroll to position [0, 0]
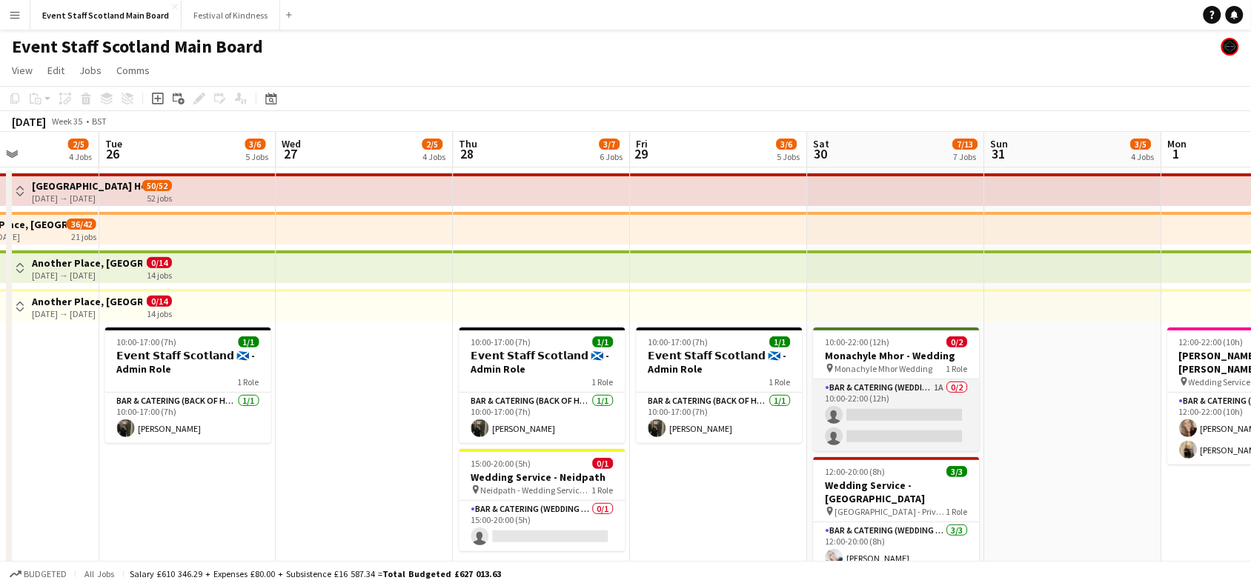
click at [903, 410] on app-card-role "Bar & Catering (Wedding Service Staff) 1A 0/2 10:00-22:00 (12h) single-neutral-…" at bounding box center [897, 416] width 166 height 72
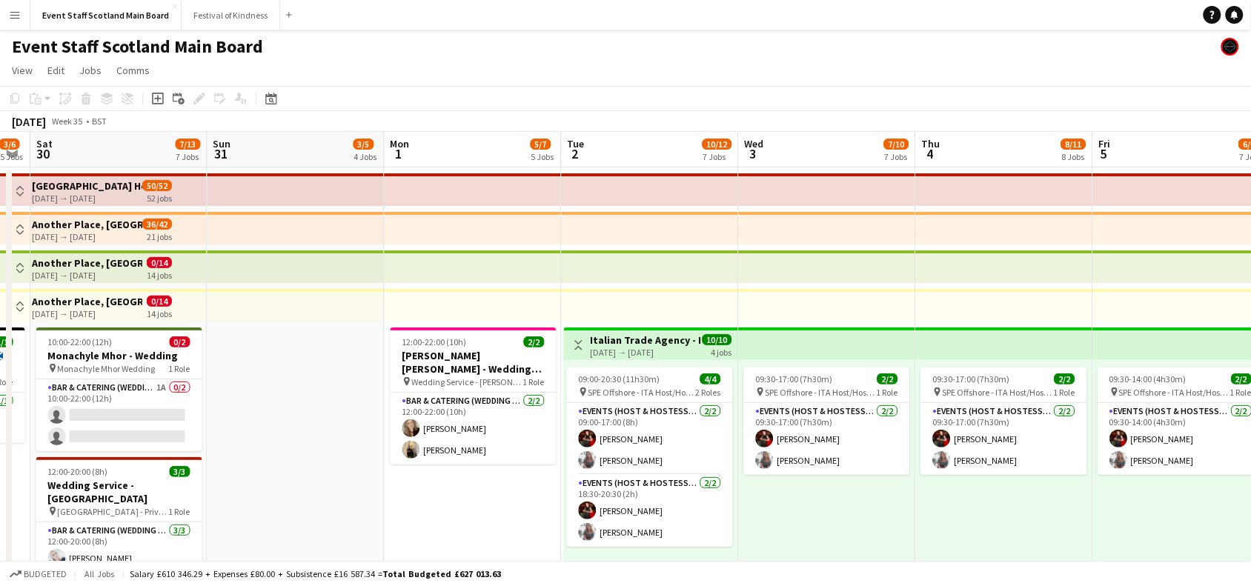
scroll to position [0, 675]
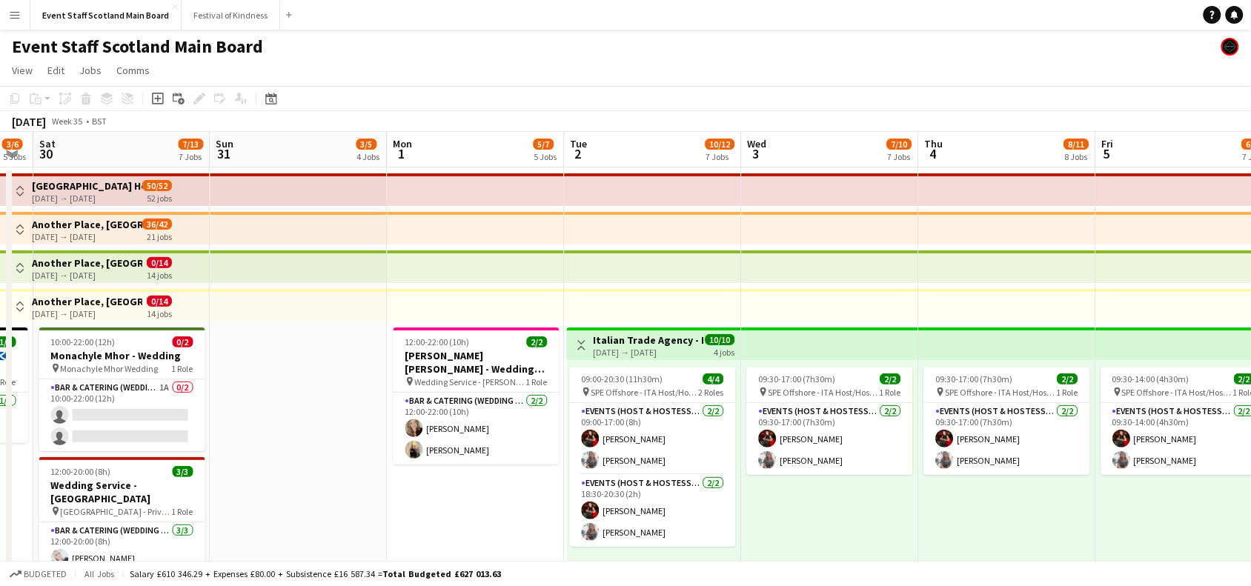
drag, startPoint x: 1075, startPoint y: 436, endPoint x: 300, endPoint y: 557, distance: 784.0
click at [582, 345] on app-icon "Toggle View" at bounding box center [582, 345] width 10 height 10
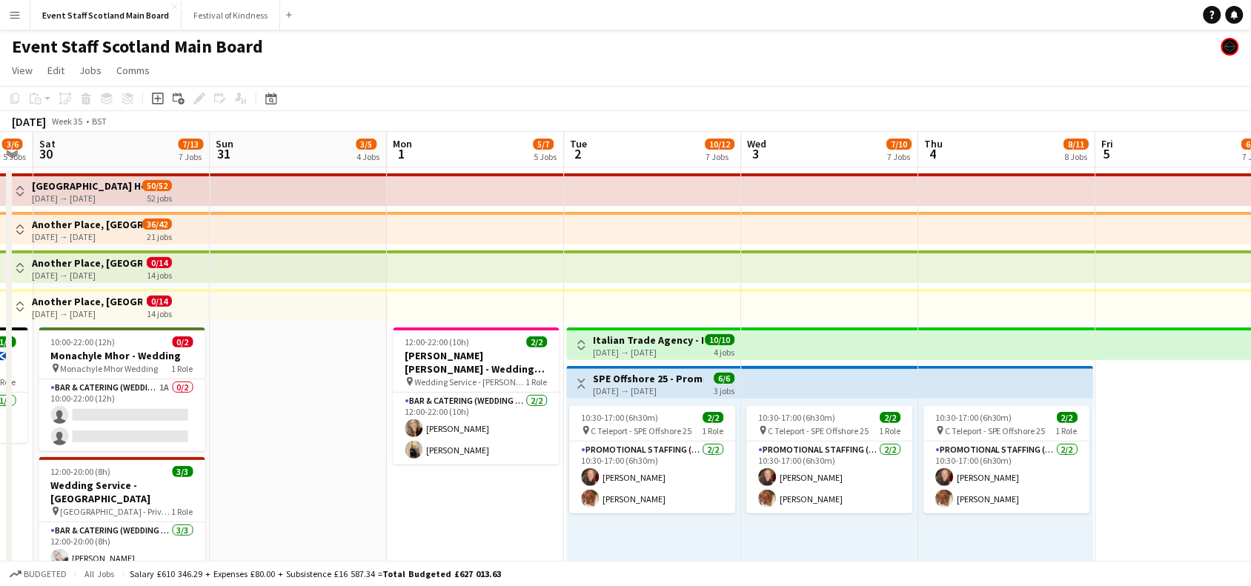
click at [582, 379] on app-icon "Toggle View" at bounding box center [582, 384] width 10 height 10
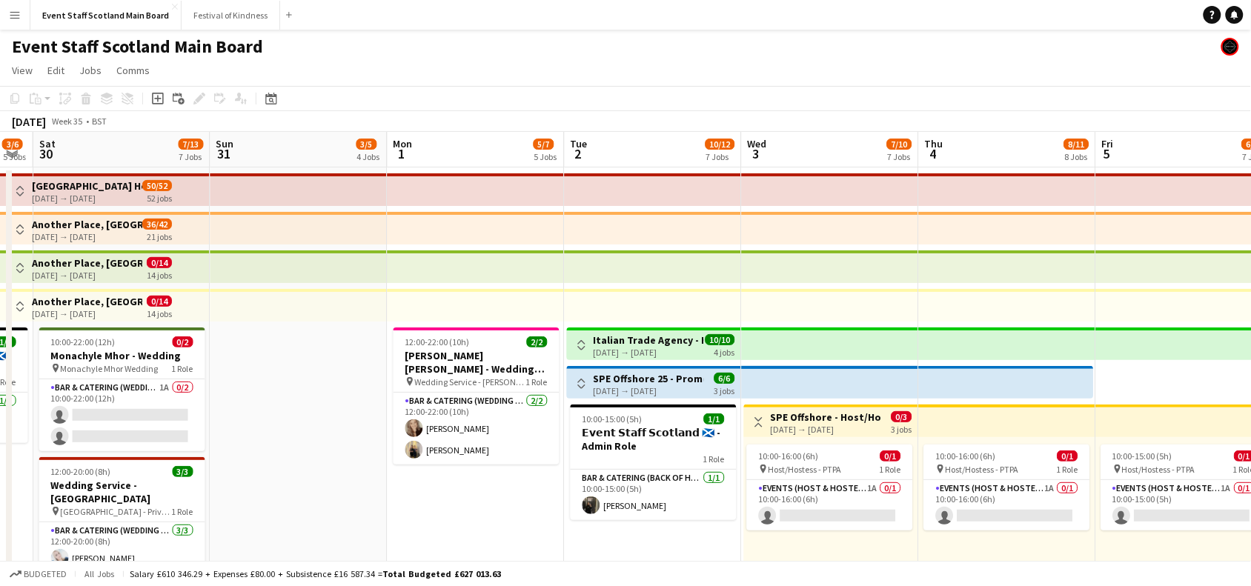
click at [754, 417] on app-icon "Toggle View" at bounding box center [759, 422] width 10 height 10
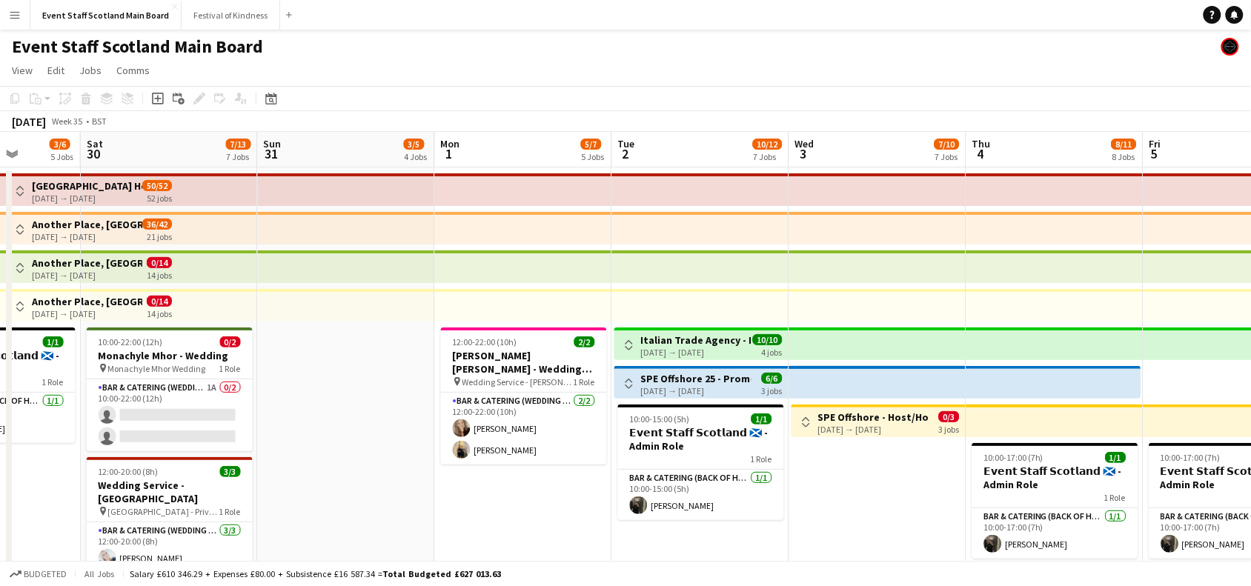
scroll to position [0, 521]
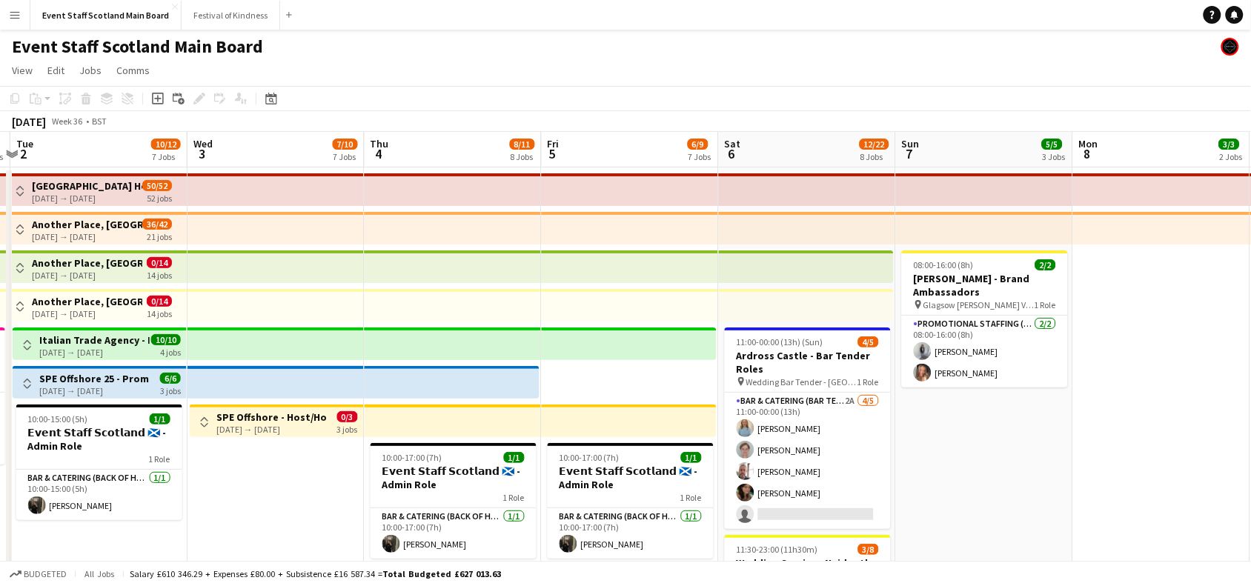
drag, startPoint x: 815, startPoint y: 469, endPoint x: 0, endPoint y: 609, distance: 827.4
click at [0, 586] on html "Menu Boards Boards Boards All jobs Status Workforce Workforce My Workforce Recr…" at bounding box center [625, 549] width 1251 height 1099
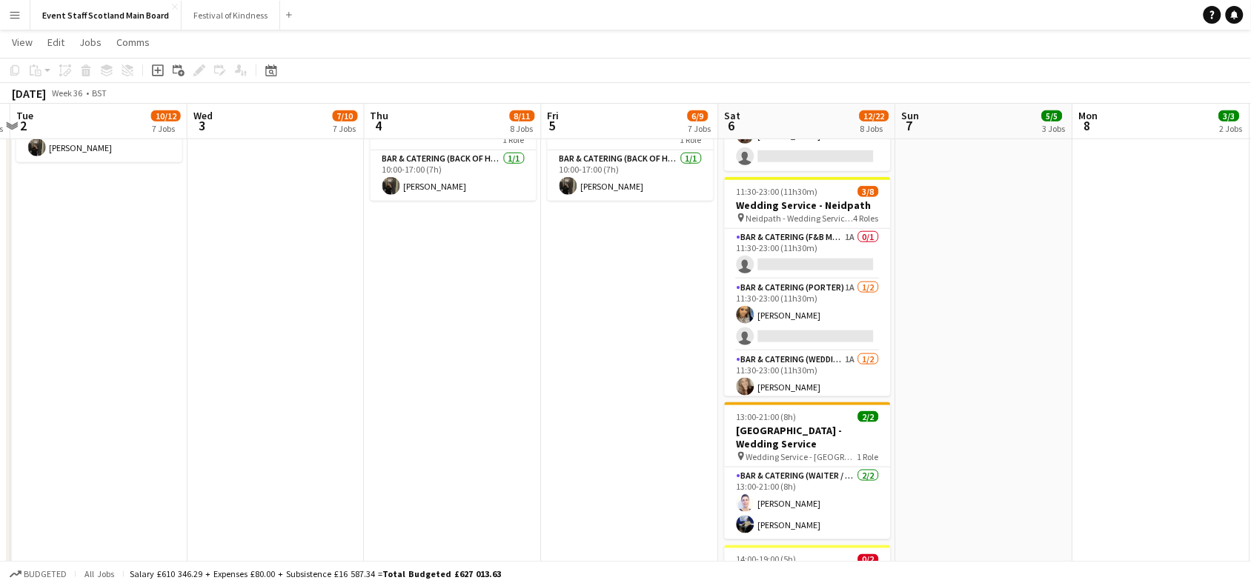
scroll to position [354, 0]
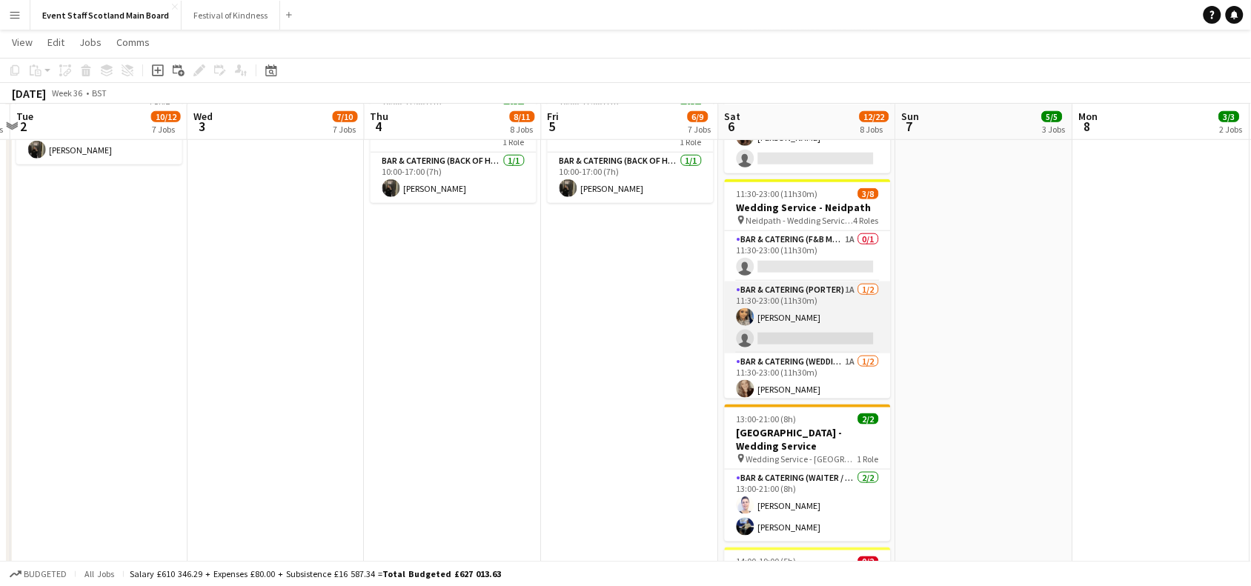
click at [843, 302] on app-card-role "Bar & Catering ([PERSON_NAME]) 1A [DATE] 11:30-23:00 (11h30m) [PERSON_NAME] sin…" at bounding box center [808, 318] width 166 height 72
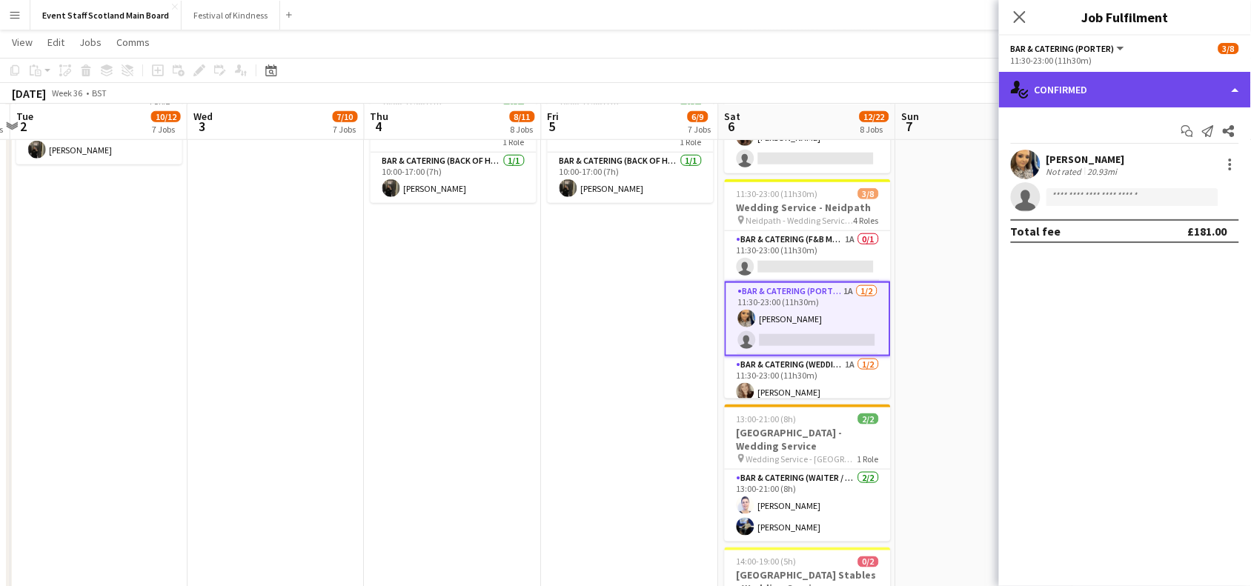
click at [1183, 91] on div "single-neutral-actions-check-2 Confirmed" at bounding box center [1125, 90] width 252 height 36
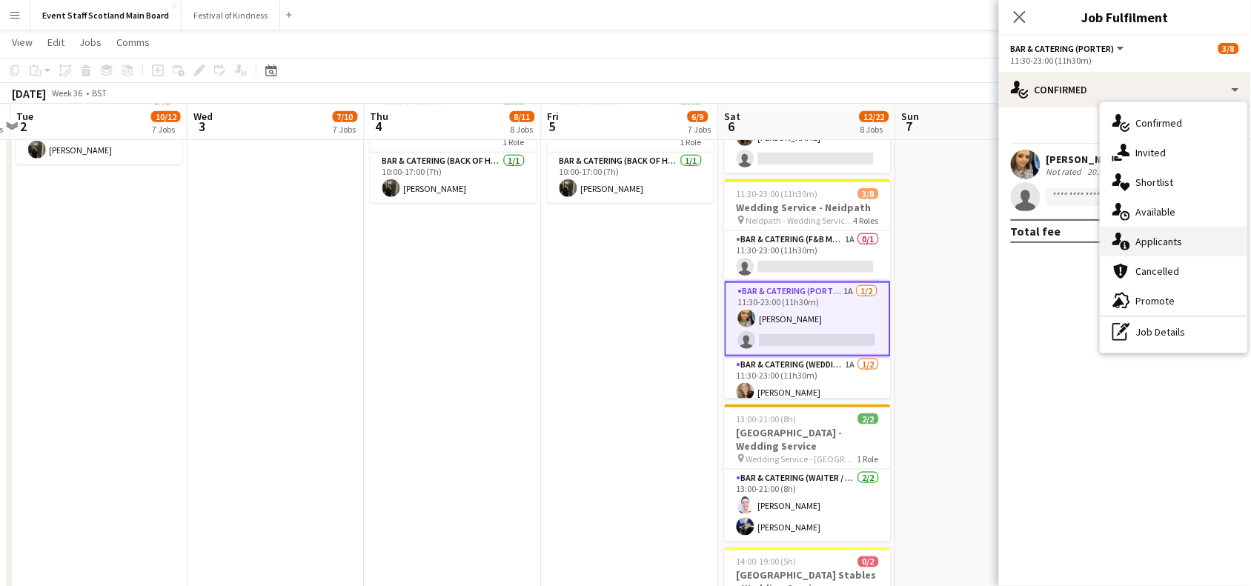
click at [1157, 241] on div "single-neutral-actions-information Applicants" at bounding box center [1174, 242] width 147 height 30
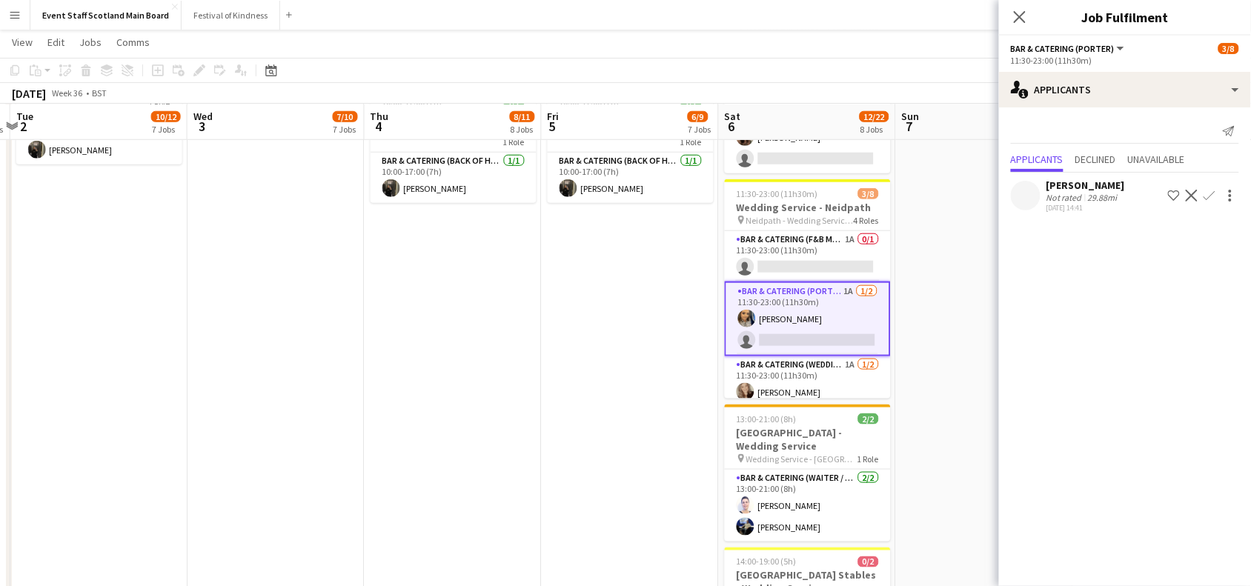
click at [1068, 194] on div "Not rated" at bounding box center [1066, 197] width 39 height 11
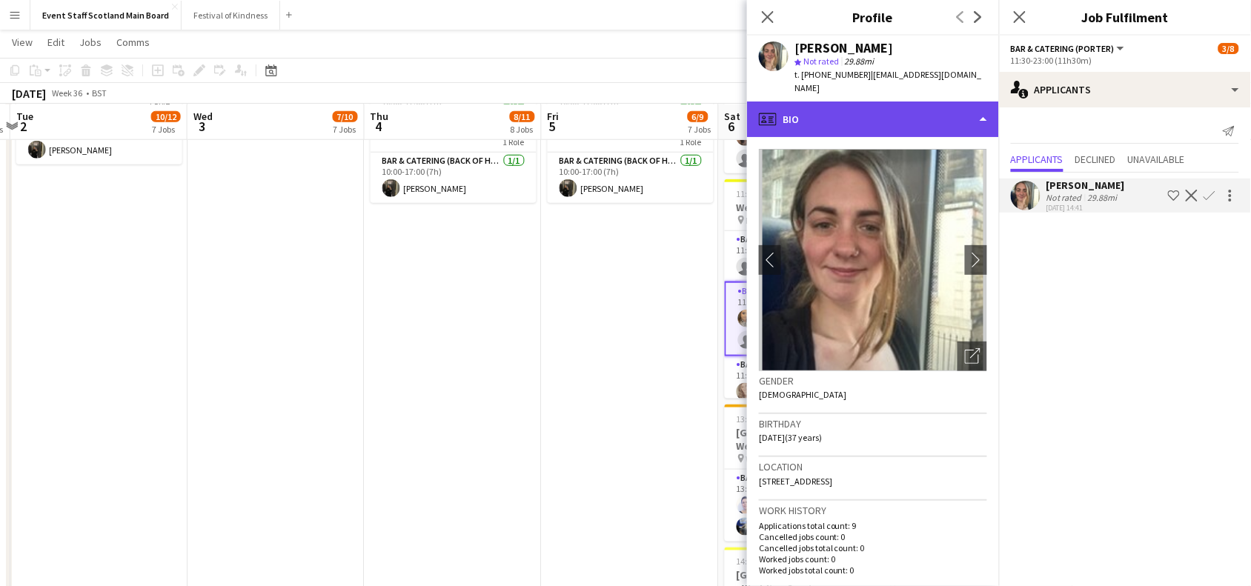
click at [967, 102] on div "profile Bio" at bounding box center [873, 120] width 252 height 36
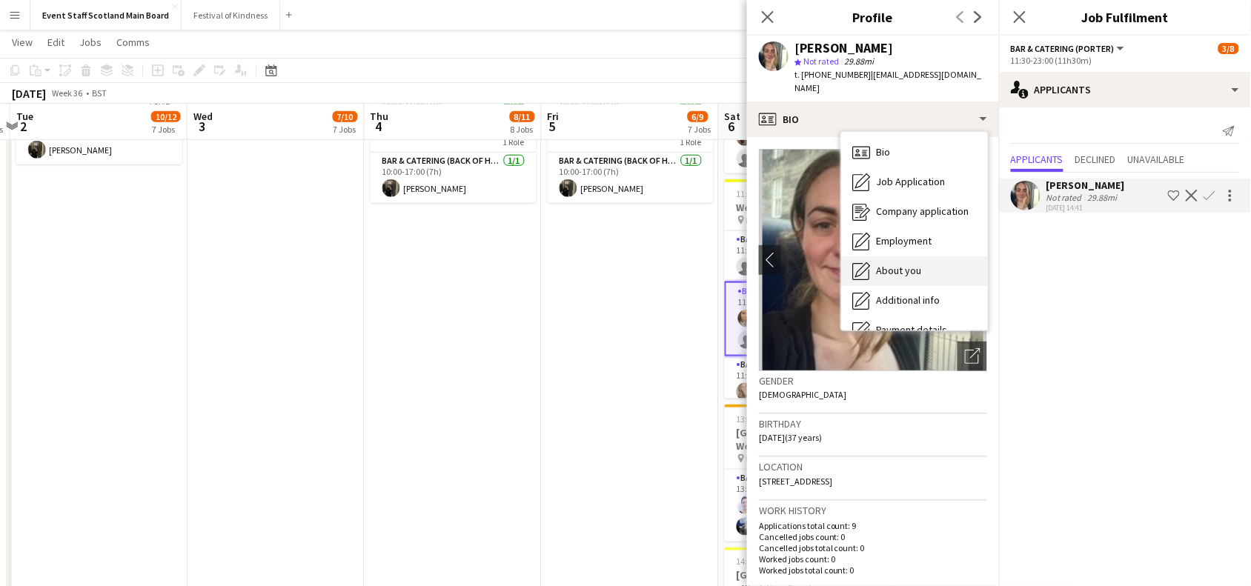
click at [936, 258] on div "About you About you" at bounding box center [914, 271] width 147 height 30
